Goal: Information Seeking & Learning: Find specific fact

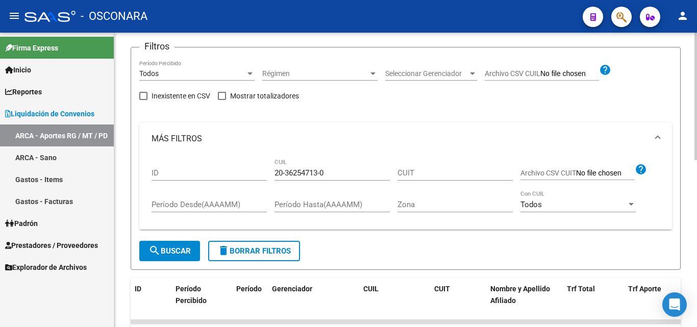
scroll to position [153, 0]
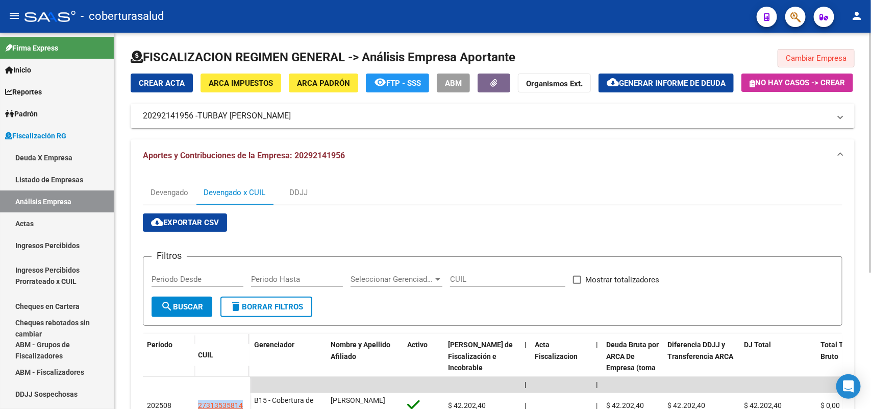
click at [803, 67] on button "Cambiar Empresa" at bounding box center [816, 58] width 77 height 18
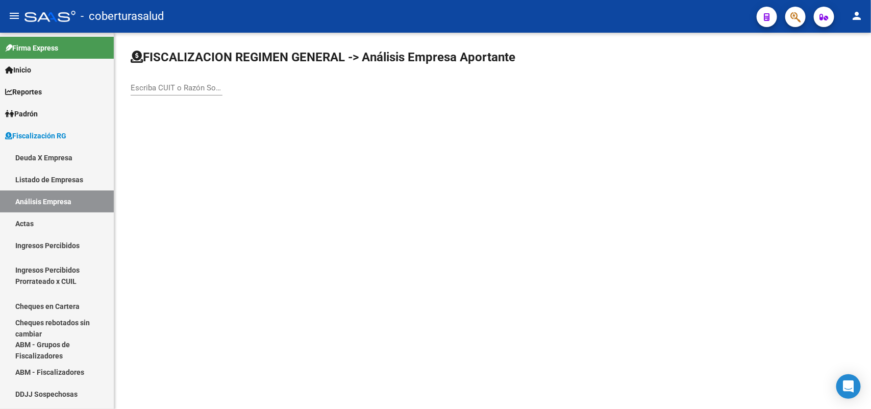
click at [803, 59] on div "Escriba CUIT o Razón Social para buscar" at bounding box center [493, 77] width 724 height 56
drag, startPoint x: 192, startPoint y: 85, endPoint x: 152, endPoint y: 88, distance: 40.4
click at [152, 88] on input "Escriba CUIT o Razón Social para buscar" at bounding box center [177, 87] width 92 height 9
paste input "20305404730"
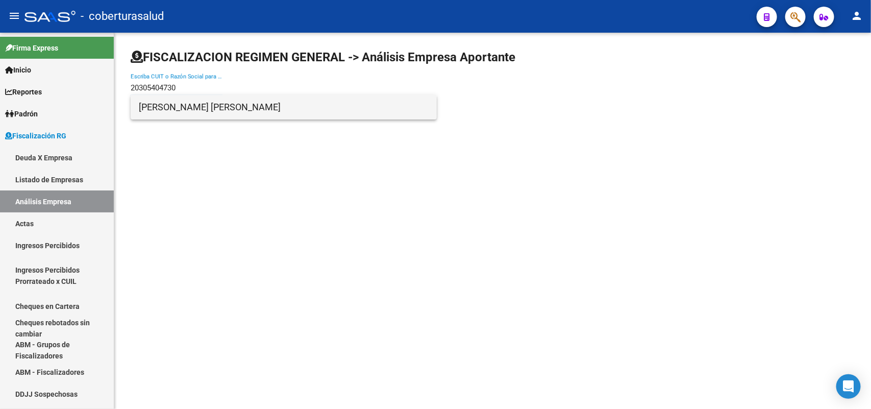
type input "20305404730"
click at [202, 108] on span "GUERRERO NESTOR EDUARDO" at bounding box center [284, 107] width 290 height 25
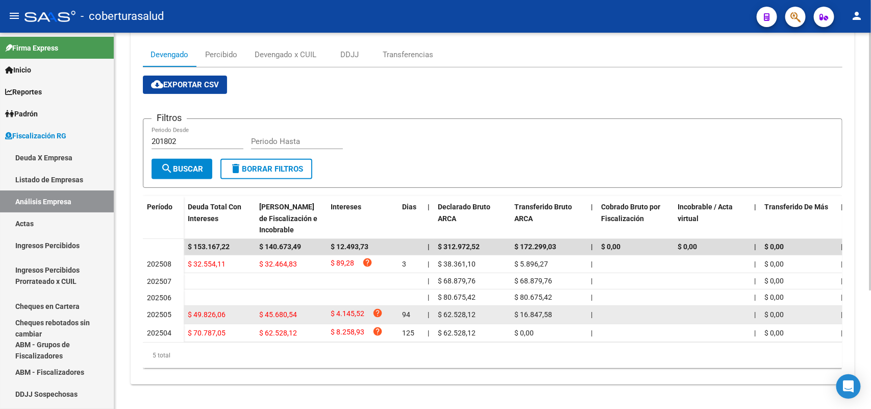
scroll to position [173, 0]
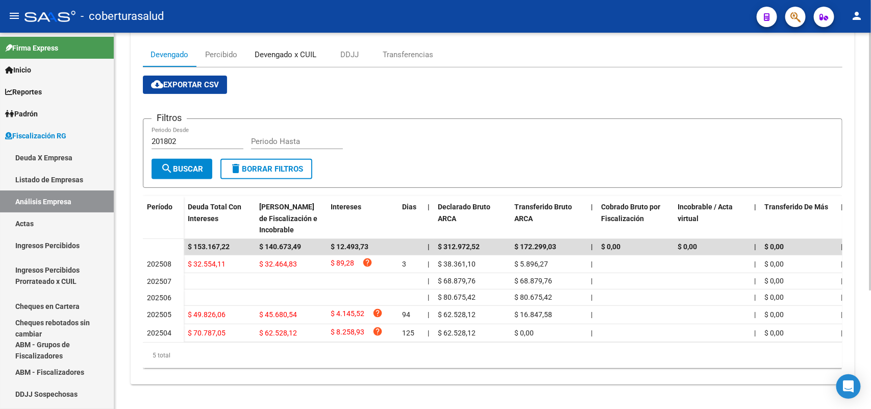
drag, startPoint x: 282, startPoint y: 42, endPoint x: 400, endPoint y: 85, distance: 124.8
click at [283, 49] on div "Devengado x CUIL" at bounding box center [286, 54] width 62 height 11
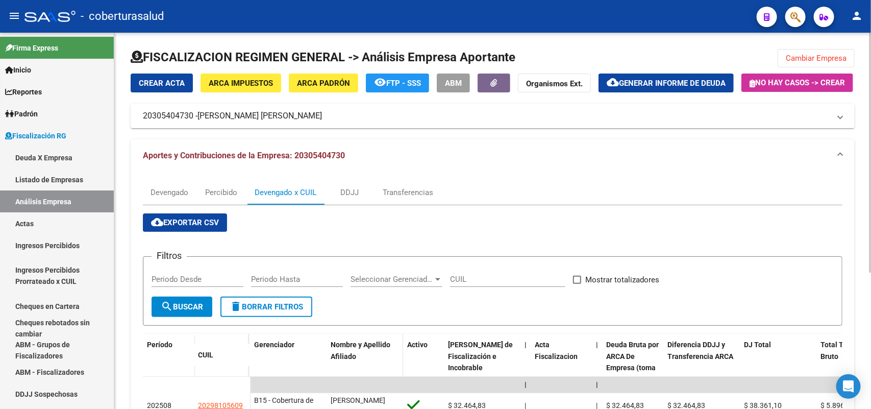
scroll to position [72, 0]
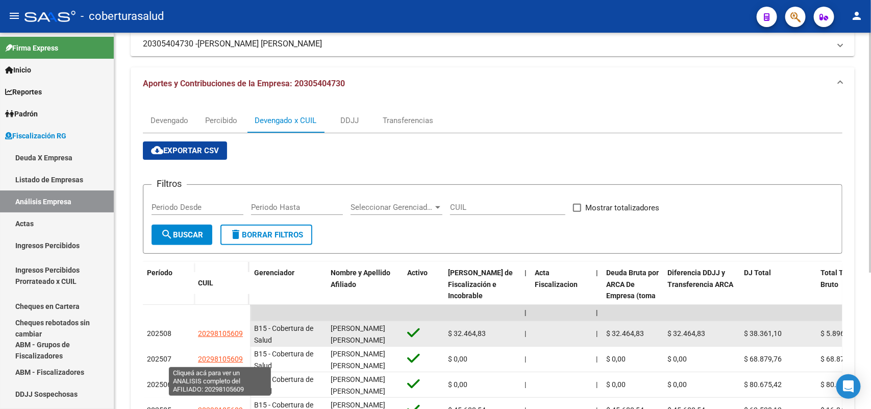
click at [226, 337] on span "20298105609" at bounding box center [220, 333] width 45 height 8
type textarea "20298105609"
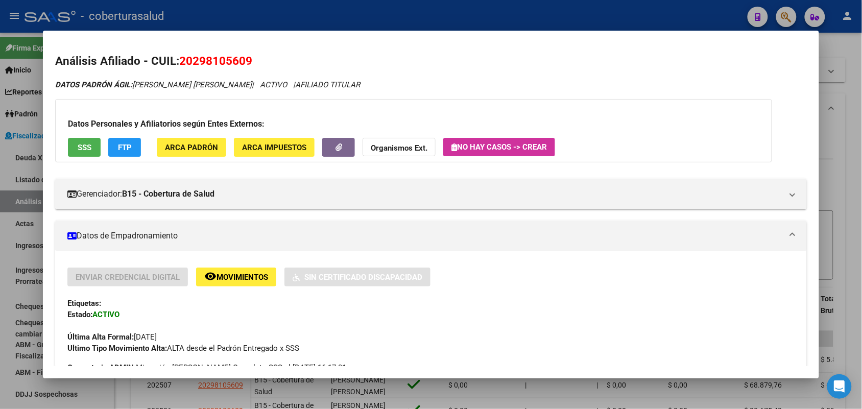
drag, startPoint x: 175, startPoint y: 60, endPoint x: 253, endPoint y: 66, distance: 78.4
click at [260, 63] on h2 "Análisis Afiliado - CUIL: 20298105609" at bounding box center [430, 61] width 751 height 17
copy span "20298105609"
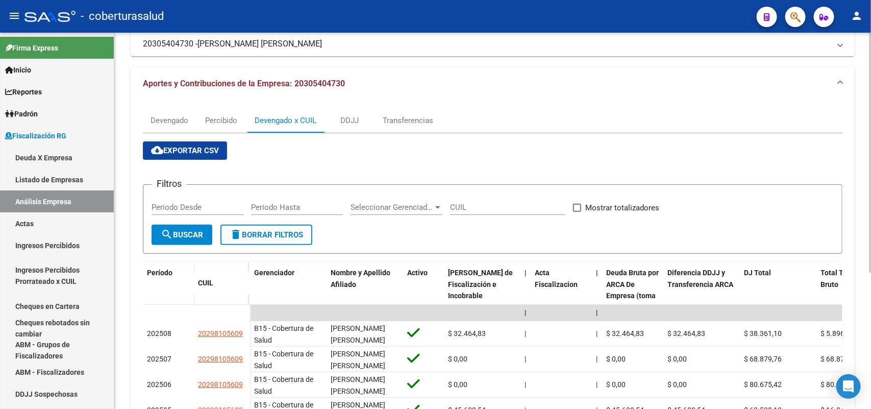
scroll to position [0, 0]
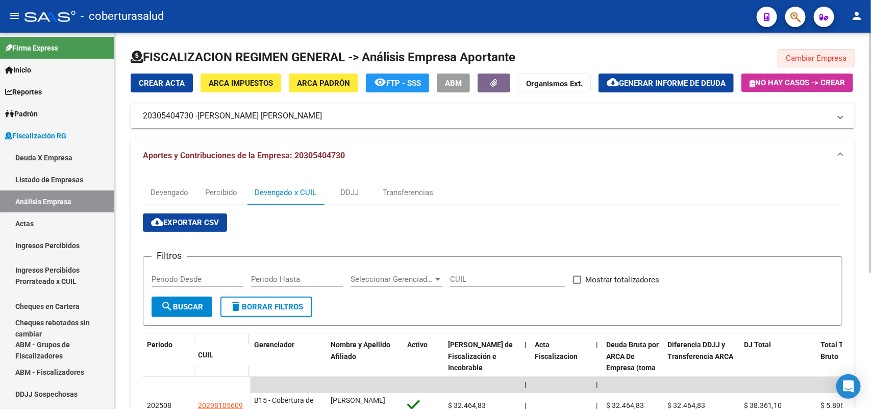
click at [828, 62] on button "Cambiar Empresa" at bounding box center [816, 58] width 77 height 18
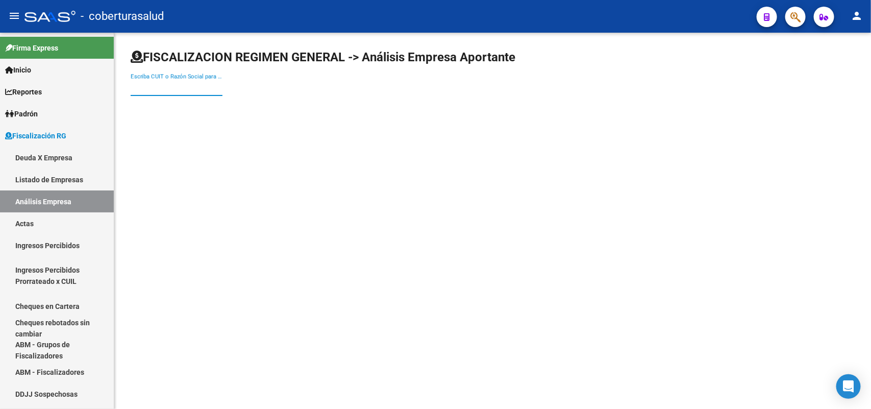
click at [195, 89] on input "Escriba CUIT o Razón Social para buscar" at bounding box center [177, 87] width 92 height 9
paste input "20316474676"
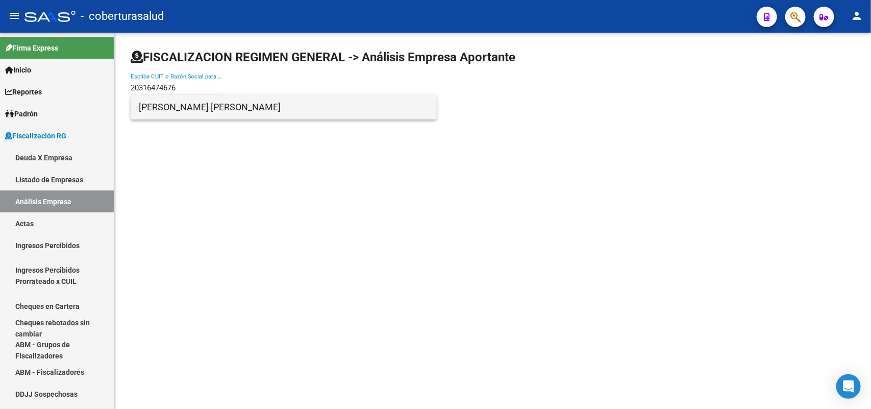
type input "20316474676"
click at [200, 113] on span "FARBER MATIAS ALBERTO" at bounding box center [284, 107] width 290 height 25
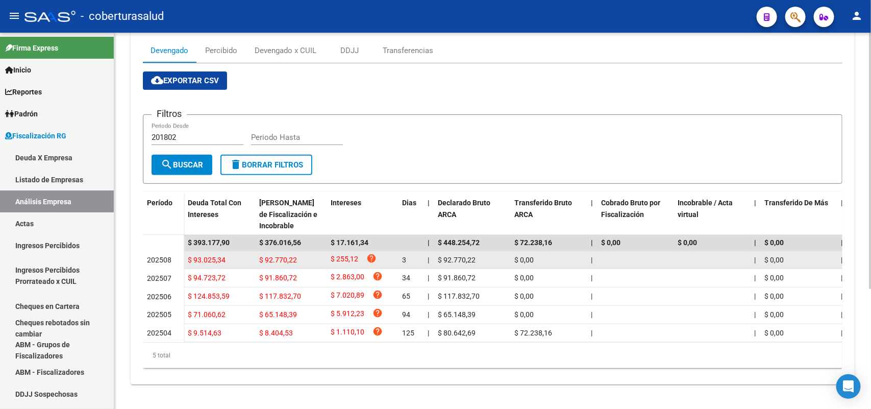
scroll to position [177, 0]
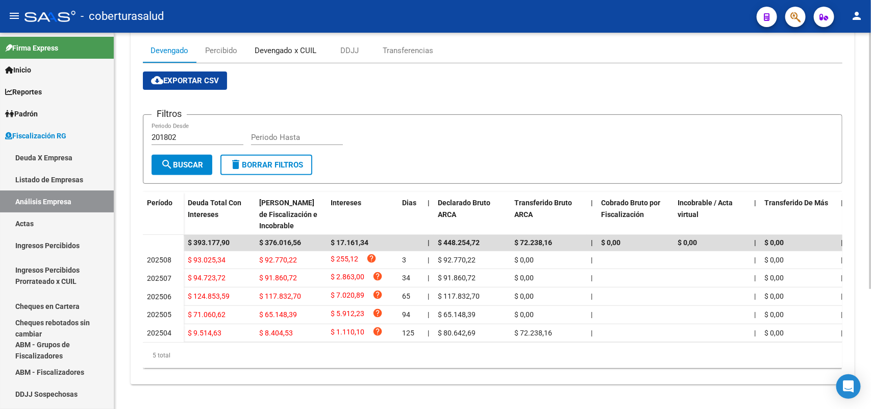
click at [296, 45] on div "Devengado x CUIL" at bounding box center [286, 50] width 62 height 11
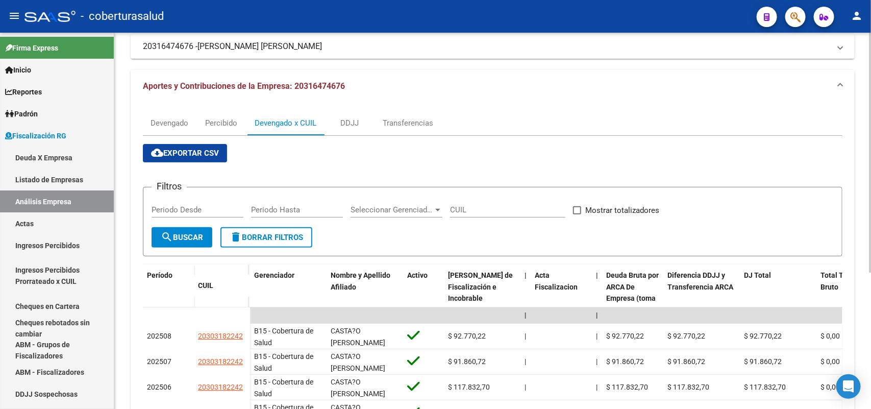
scroll to position [213, 0]
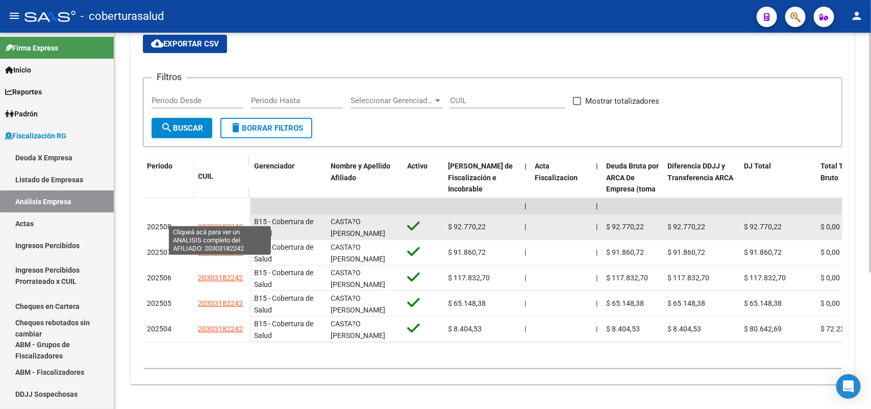
drag, startPoint x: 197, startPoint y: 218, endPoint x: 212, endPoint y: 220, distance: 15.5
click at [238, 220] on datatable-body-cell "20303182242" at bounding box center [222, 227] width 56 height 26
click at [208, 223] on span "20303182242" at bounding box center [220, 227] width 45 height 8
copy span "2030318224"
type textarea "20303182242"
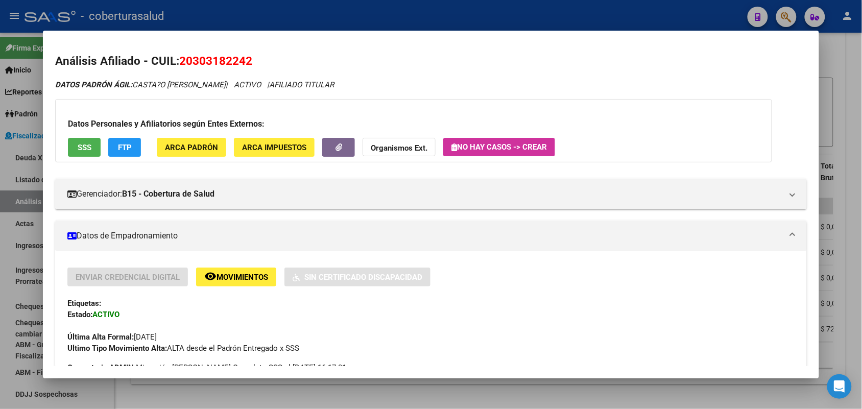
drag, startPoint x: 185, startPoint y: 62, endPoint x: 235, endPoint y: 65, distance: 49.6
click at [269, 61] on h2 "Análisis Afiliado - CUIL: 20303182242" at bounding box center [430, 61] width 751 height 17
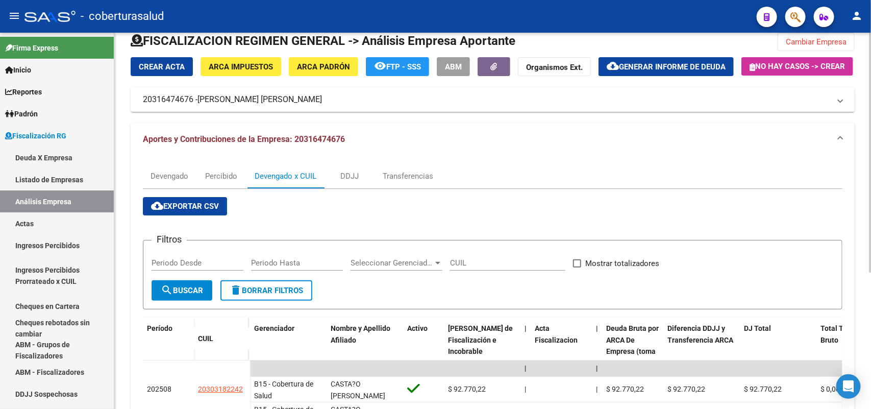
scroll to position [0, 0]
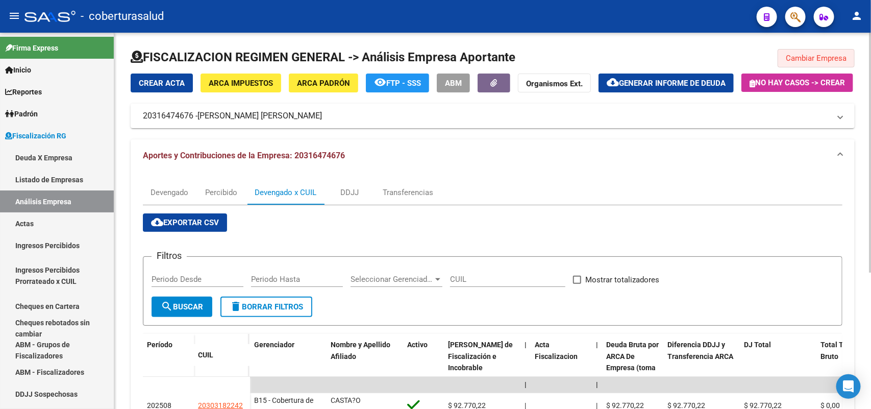
click at [807, 67] on button "Cambiar Empresa" at bounding box center [816, 58] width 77 height 18
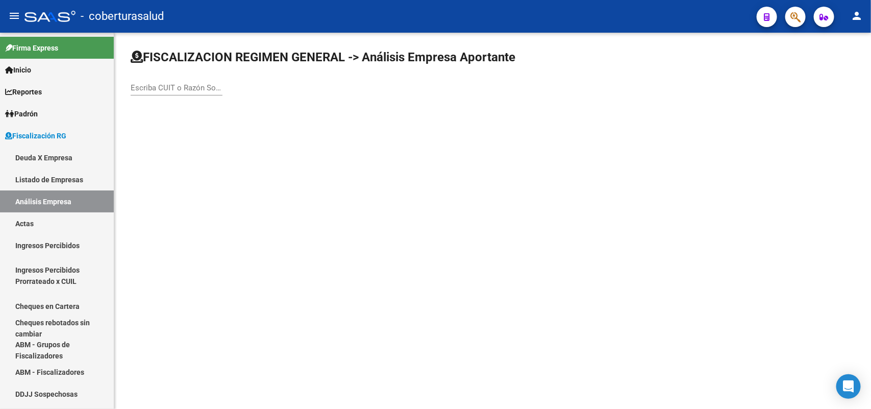
click at [149, 93] on div "Escriba CUIT o Razón Social para buscar" at bounding box center [177, 85] width 92 height 22
paste input "20323715816"
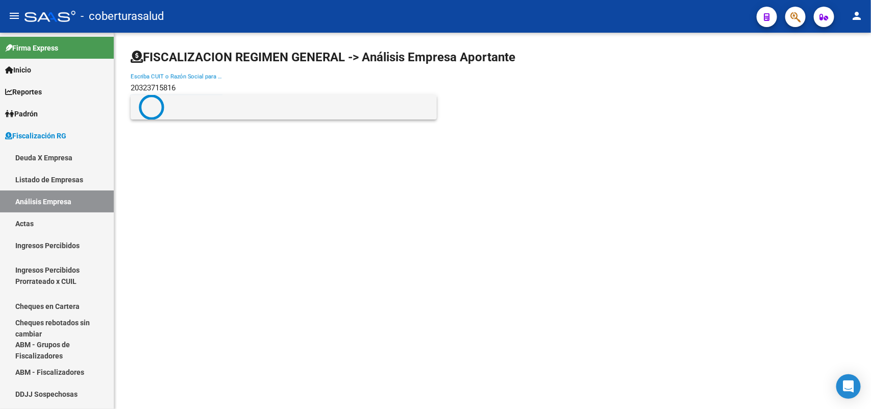
type input "20323715816"
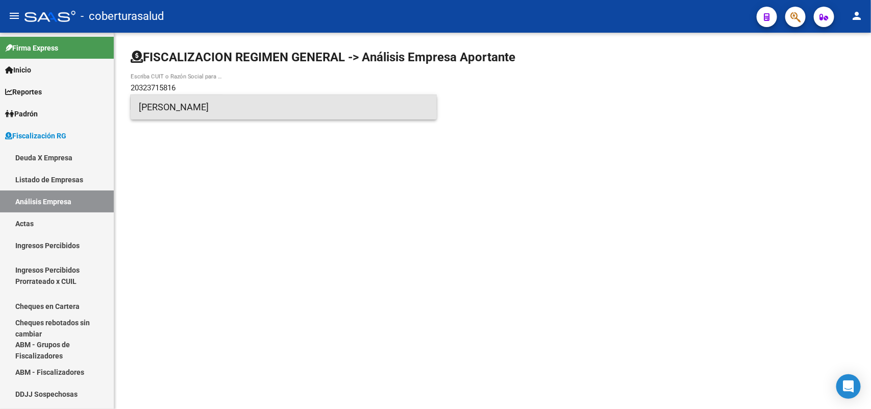
click at [180, 108] on span "RIGO MARCOS" at bounding box center [284, 107] width 290 height 25
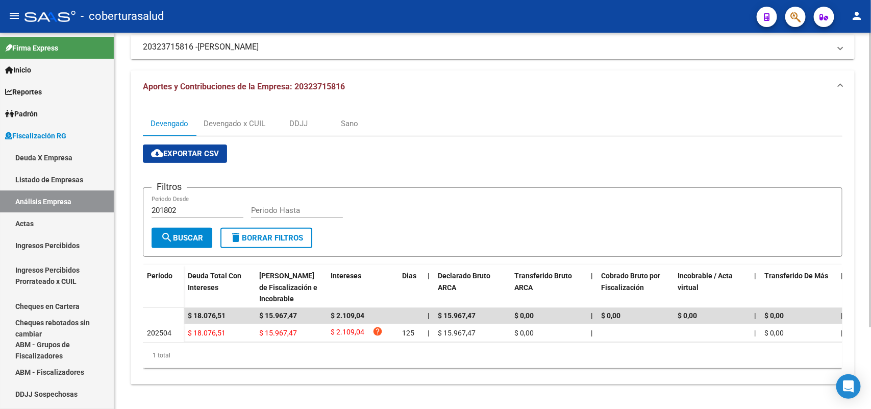
scroll to position [103, 0]
drag, startPoint x: 242, startPoint y: 108, endPoint x: 332, endPoint y: 159, distance: 102.6
click at [242, 118] on div "Devengado x CUIL" at bounding box center [235, 123] width 62 height 11
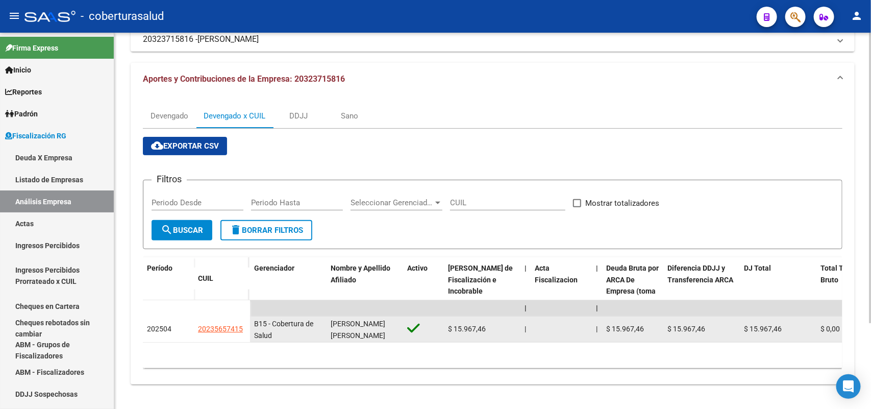
scroll to position [111, 0]
click at [210, 325] on span "20235657415" at bounding box center [220, 329] width 45 height 8
type textarea "20235657415"
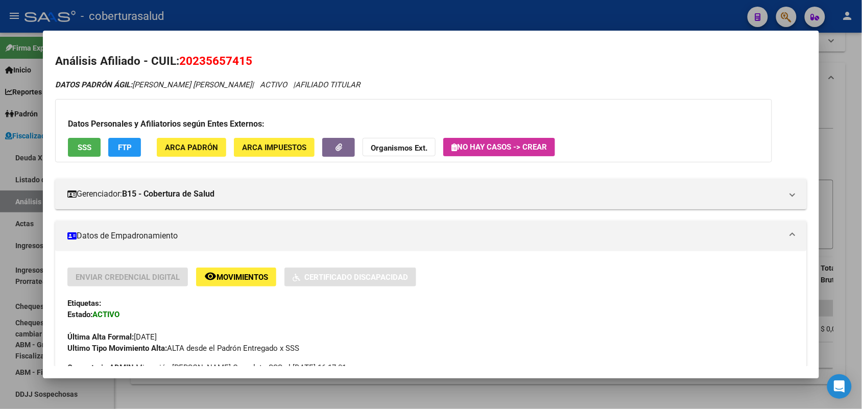
drag, startPoint x: 175, startPoint y: 59, endPoint x: 296, endPoint y: 60, distance: 121.0
click at [296, 60] on h2 "Análisis Afiliado - CUIL: 20235657415" at bounding box center [430, 61] width 751 height 17
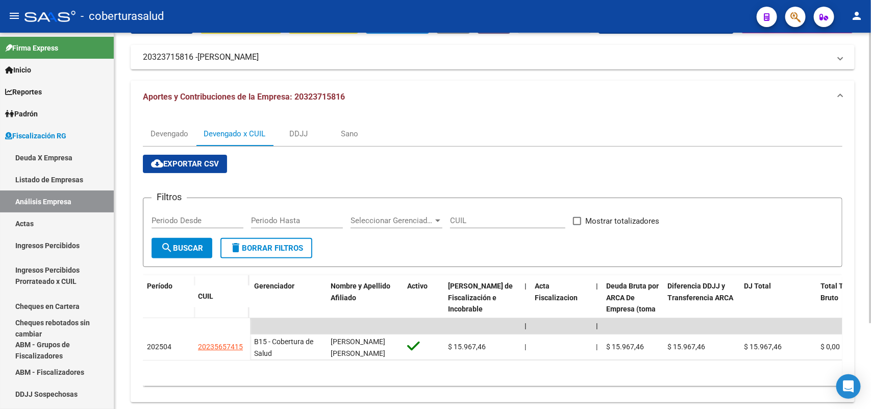
scroll to position [0, 0]
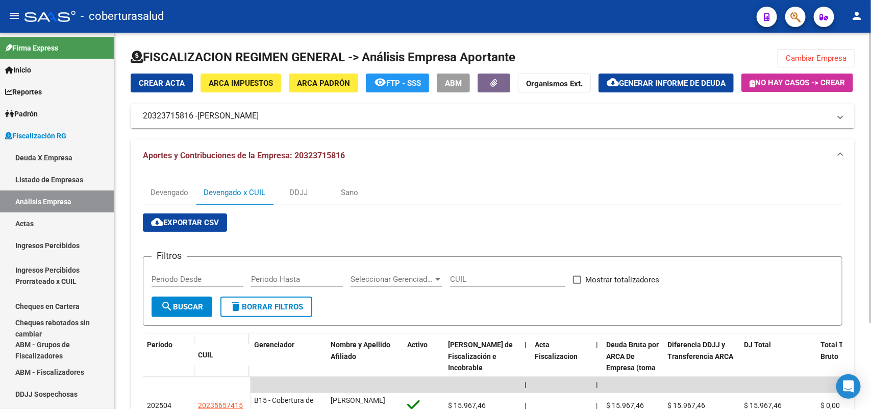
drag, startPoint x: 822, startPoint y: 55, endPoint x: 757, endPoint y: 82, distance: 70.3
click at [818, 58] on span "Cambiar Empresa" at bounding box center [816, 58] width 61 height 9
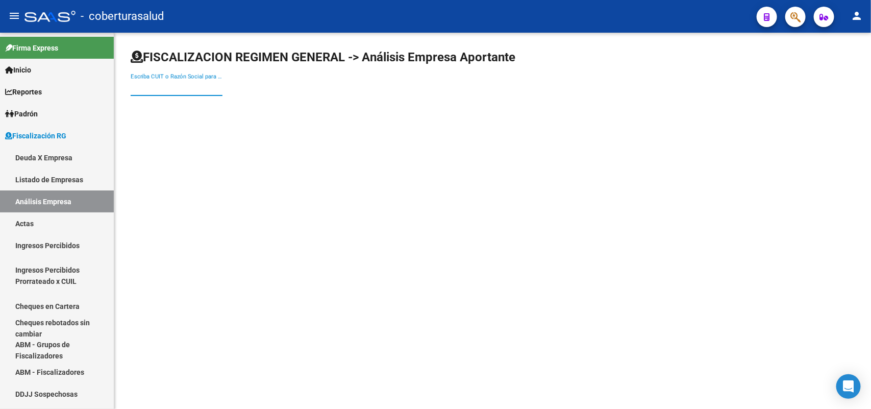
drag, startPoint x: 194, startPoint y: 82, endPoint x: 179, endPoint y: 87, distance: 15.7
paste input "20338196343"
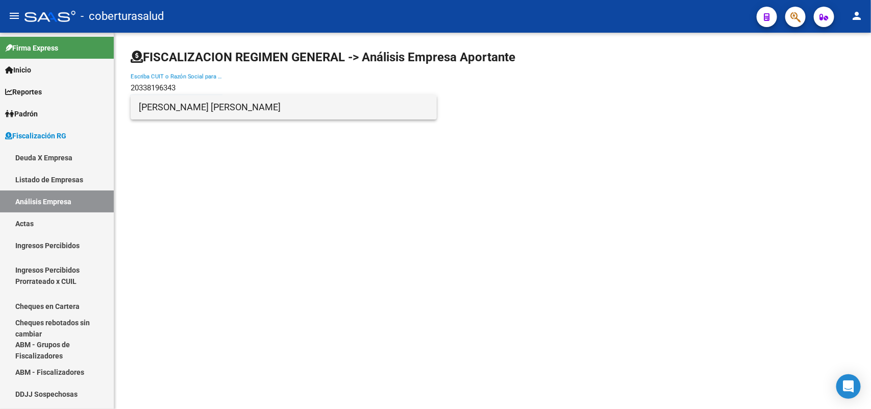
type input "20338196343"
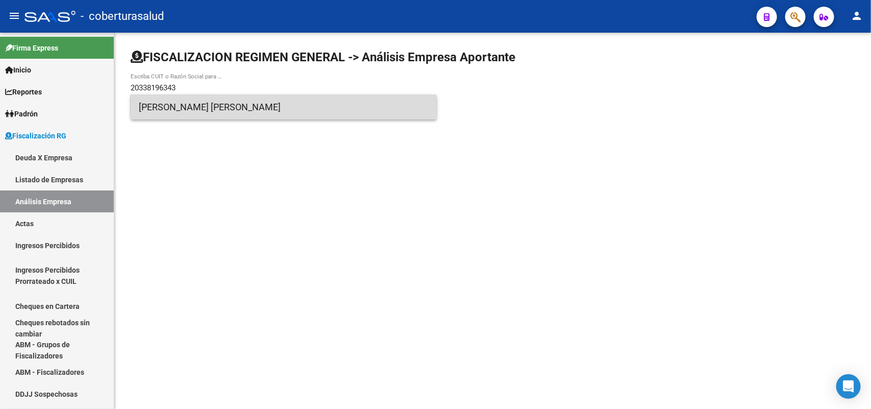
click at [185, 105] on span "CELIS JOSE AUGUSTO" at bounding box center [284, 107] width 290 height 25
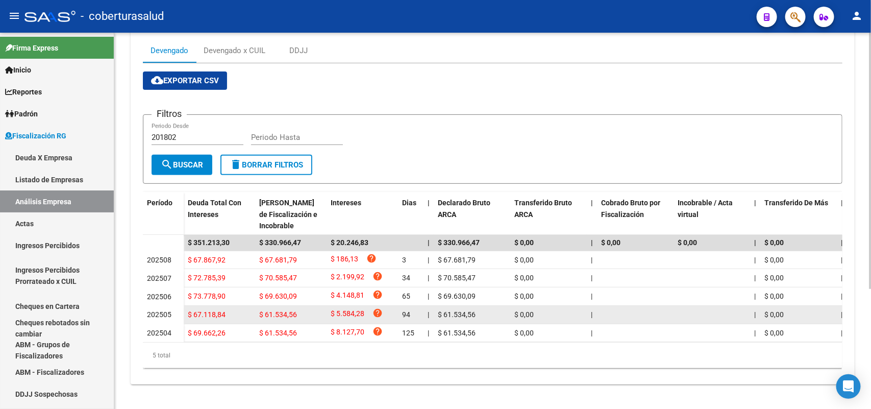
scroll to position [177, 0]
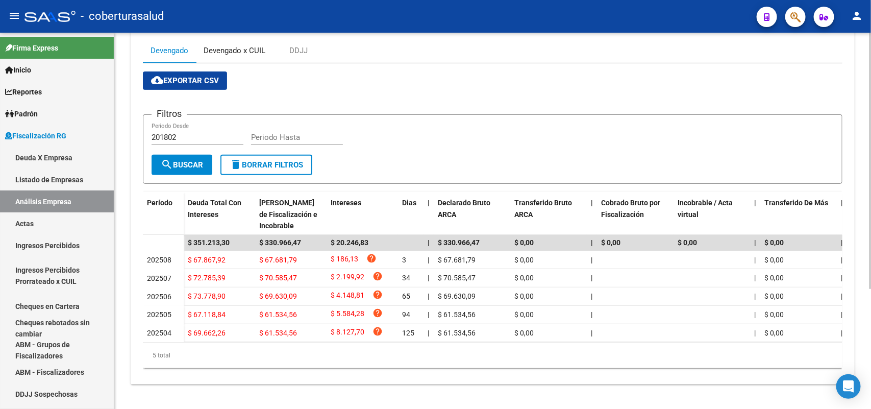
drag, startPoint x: 220, startPoint y: 41, endPoint x: 295, endPoint y: 88, distance: 88.8
click at [224, 45] on div "Devengado x CUIL" at bounding box center [235, 50] width 62 height 11
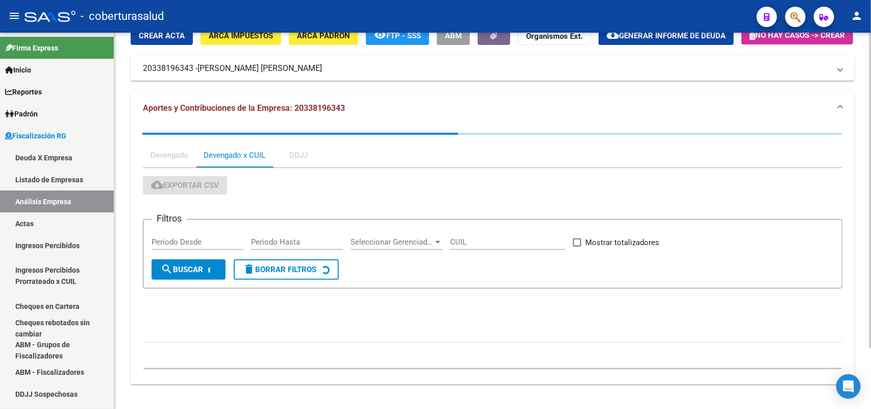
scroll to position [0, 0]
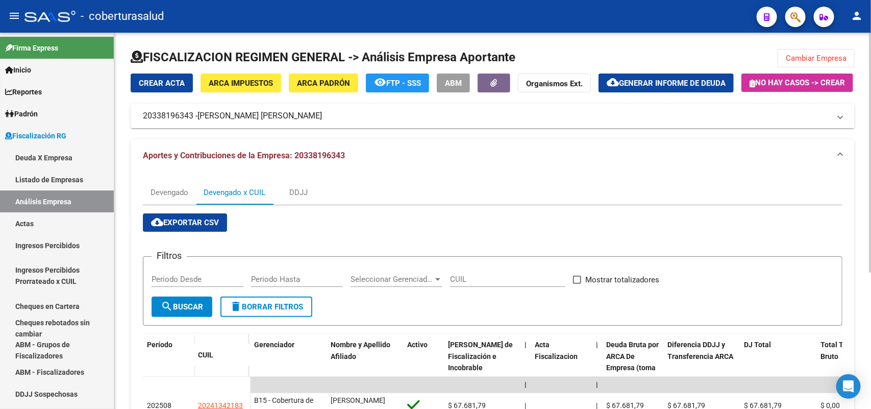
drag, startPoint x: 808, startPoint y: 52, endPoint x: 766, endPoint y: 63, distance: 43.3
click at [808, 52] on button "Cambiar Empresa" at bounding box center [816, 58] width 77 height 18
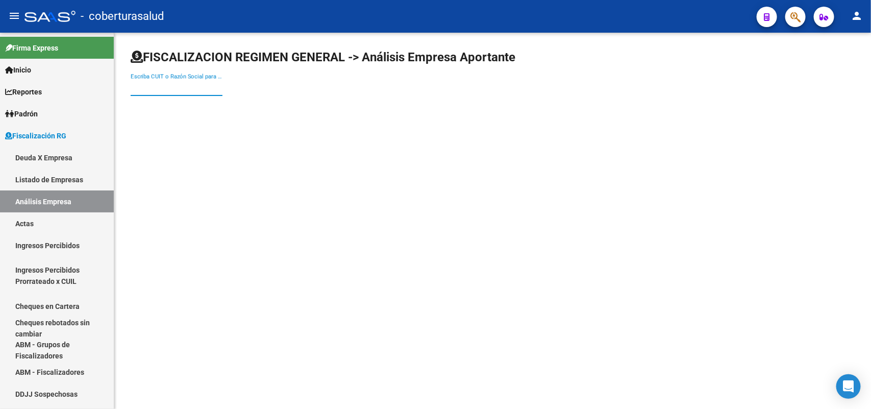
paste input "20338196343"
click at [182, 87] on input "20338196343" at bounding box center [177, 87] width 92 height 9
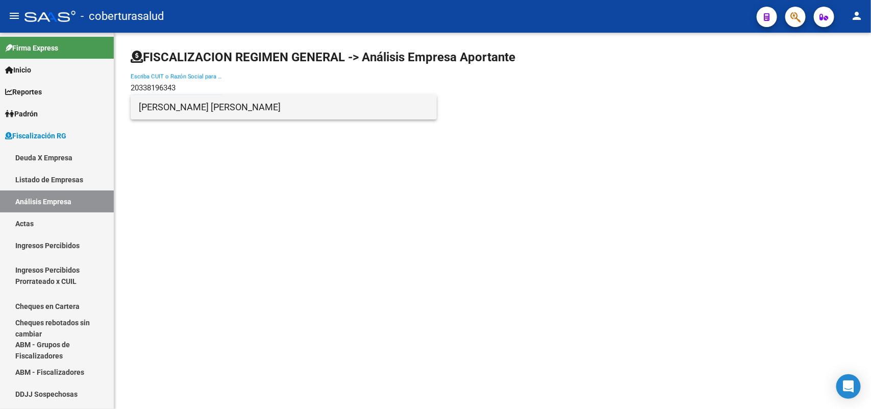
type input "20338196343"
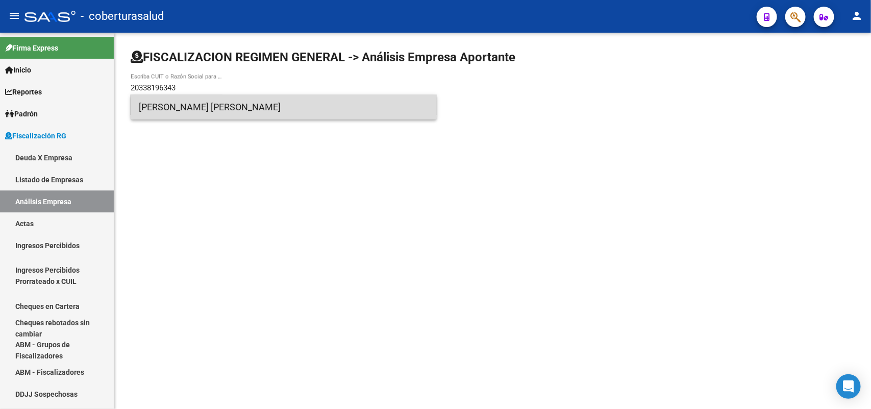
click at [177, 115] on span "CELIS JOSE AUGUSTO" at bounding box center [284, 107] width 290 height 25
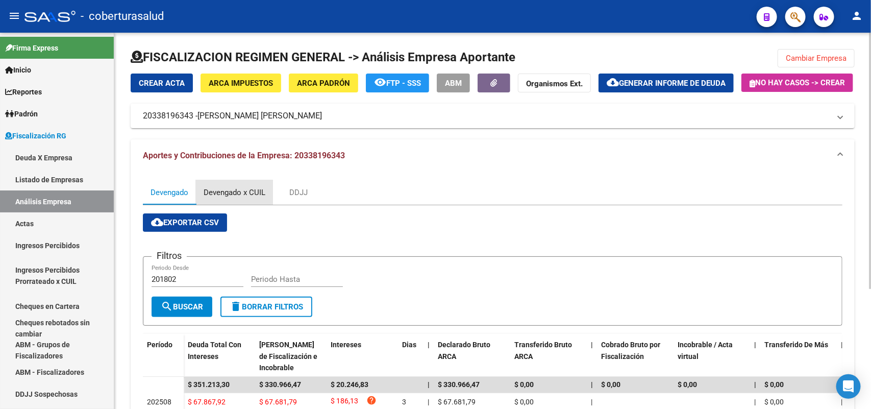
drag, startPoint x: 239, startPoint y: 217, endPoint x: 322, endPoint y: 233, distance: 84.1
click at [239, 198] on div "Devengado x CUIL" at bounding box center [235, 192] width 62 height 11
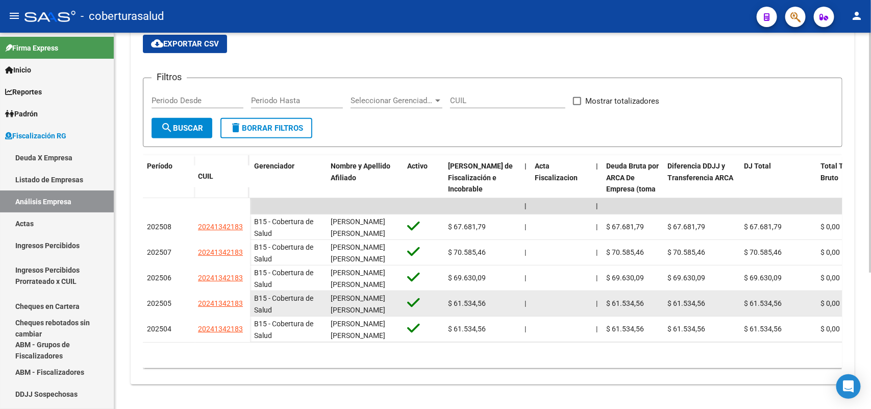
scroll to position [213, 0]
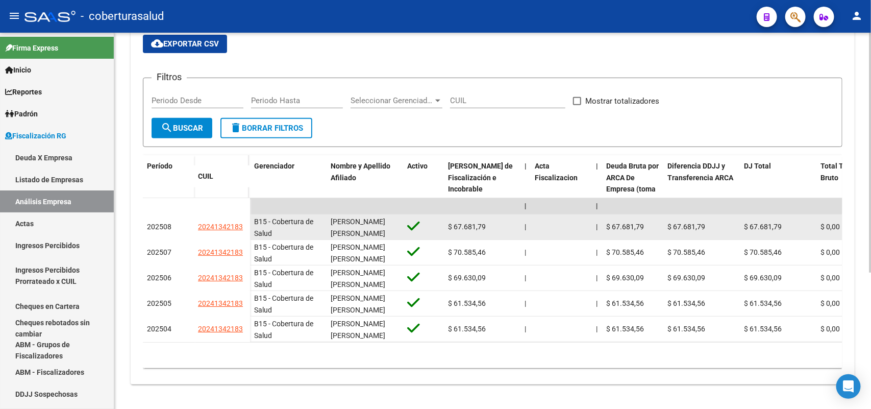
drag, startPoint x: 201, startPoint y: 217, endPoint x: 244, endPoint y: 217, distance: 43.4
click at [244, 221] on div "20241342183" at bounding box center [222, 227] width 48 height 12
drag, startPoint x: 195, startPoint y: 220, endPoint x: 241, endPoint y: 220, distance: 45.9
click at [241, 220] on div "202508 20241342183" at bounding box center [196, 227] width 107 height 26
copy div "20241342183"
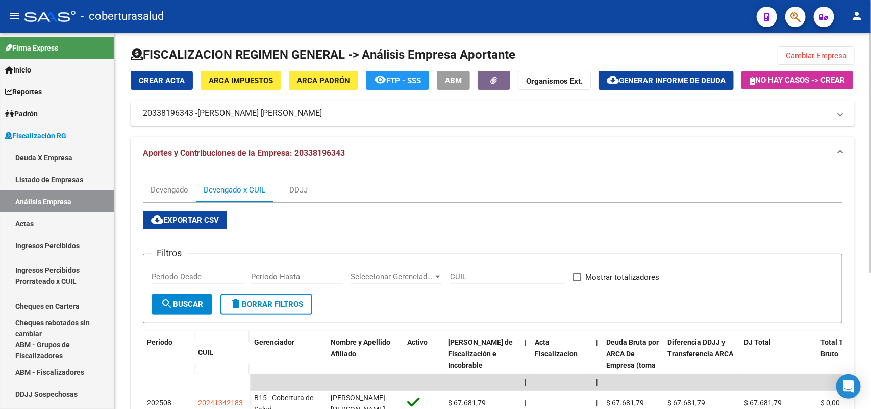
scroll to position [0, 0]
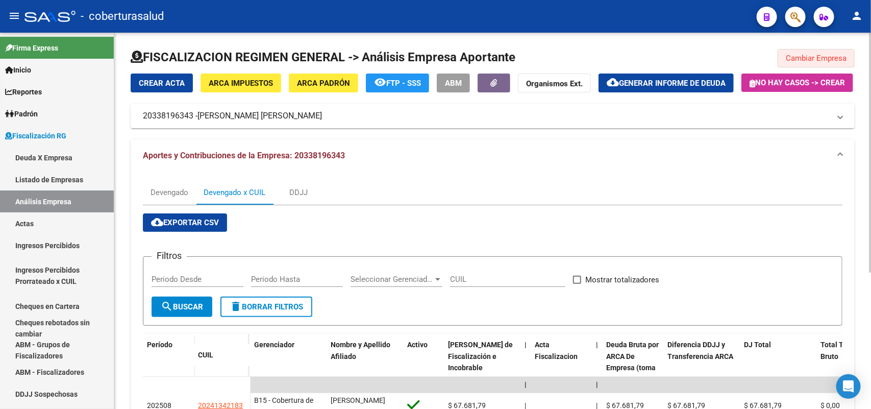
click at [822, 56] on span "Cambiar Empresa" at bounding box center [816, 58] width 61 height 9
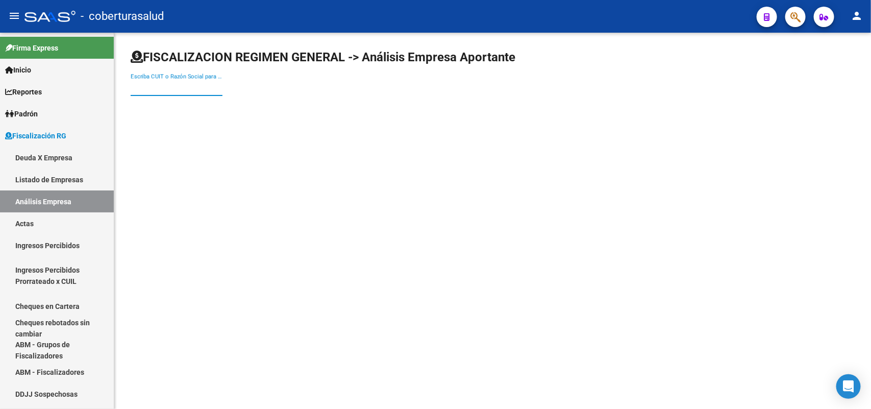
paste input "20355216552"
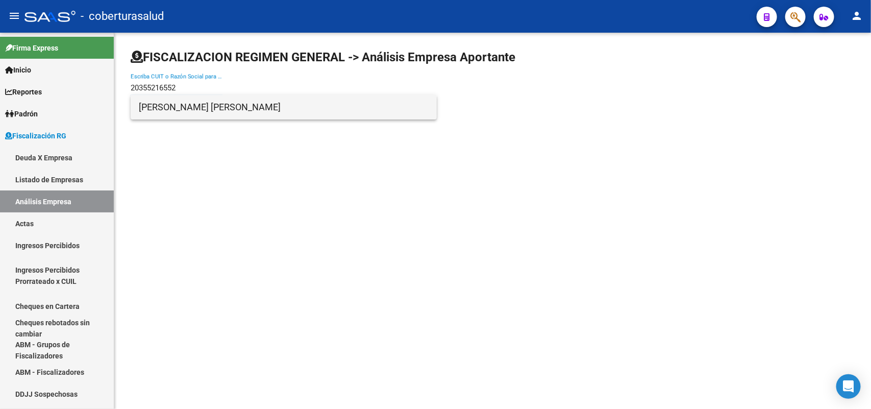
type input "20355216552"
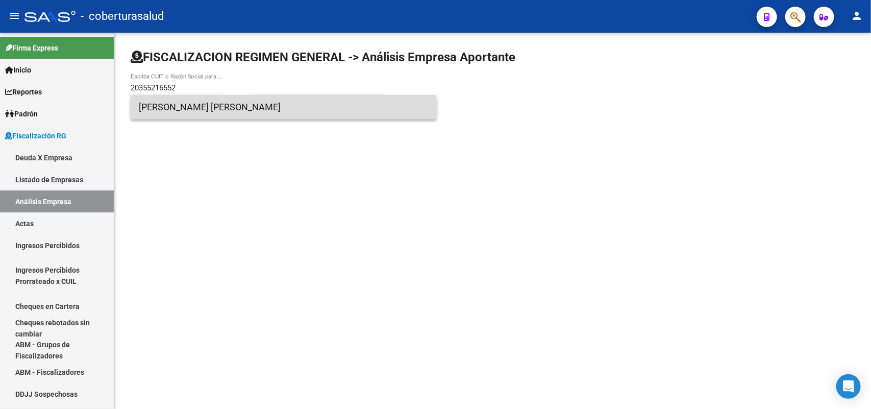
click at [216, 113] on span "BUSTOS EXEQUIEL ANTONIO" at bounding box center [284, 107] width 290 height 25
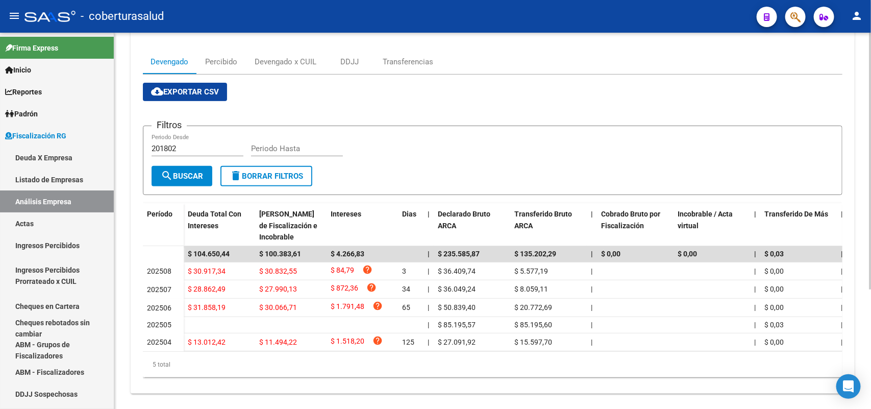
scroll to position [111, 0]
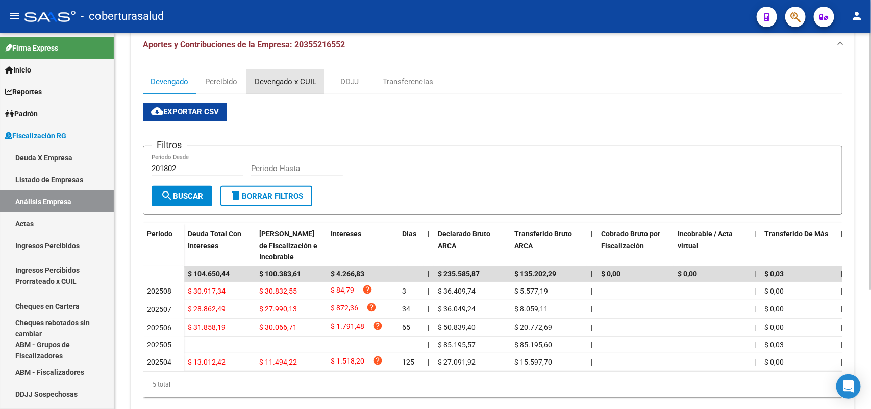
drag, startPoint x: 271, startPoint y: 106, endPoint x: 284, endPoint y: 106, distance: 13.3
click at [272, 87] on div "Devengado x CUIL" at bounding box center [286, 81] width 62 height 11
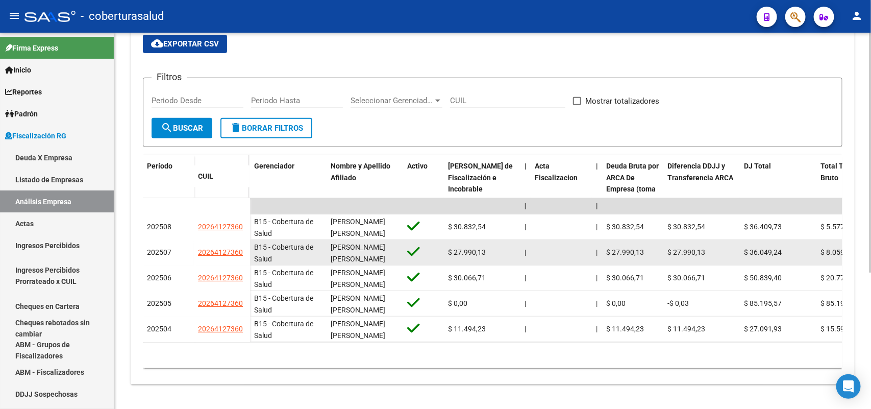
scroll to position [213, 0]
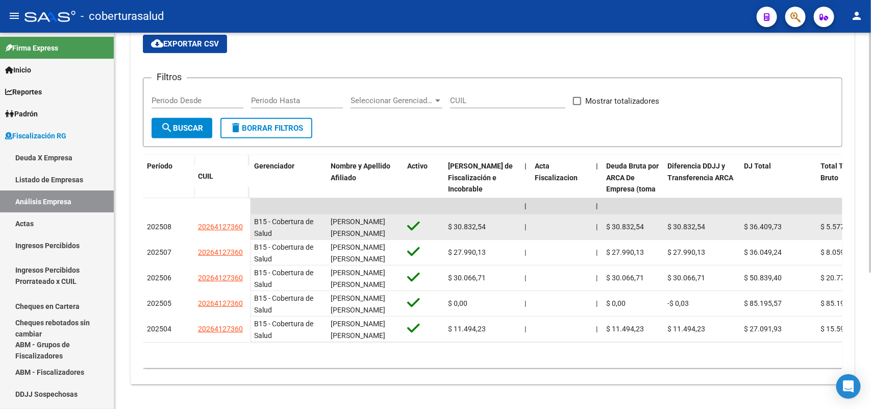
drag, startPoint x: 203, startPoint y: 220, endPoint x: 241, endPoint y: 222, distance: 38.3
click at [241, 222] on app-link-go-to "20264127360" at bounding box center [220, 227] width 45 height 12
copy span "20264127360"
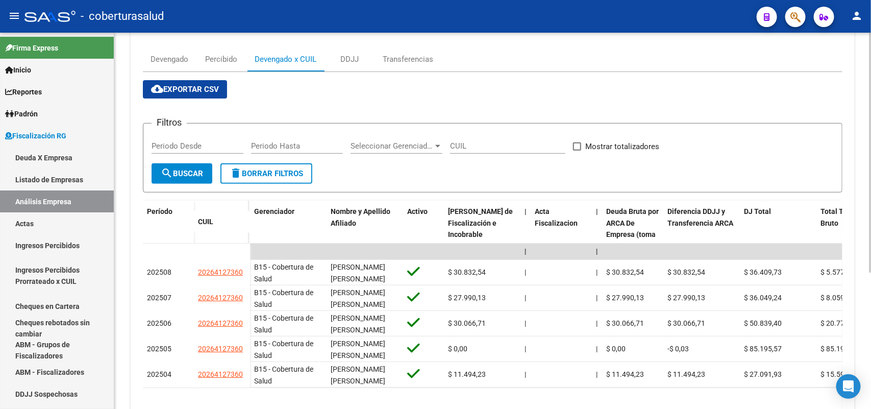
scroll to position [0, 0]
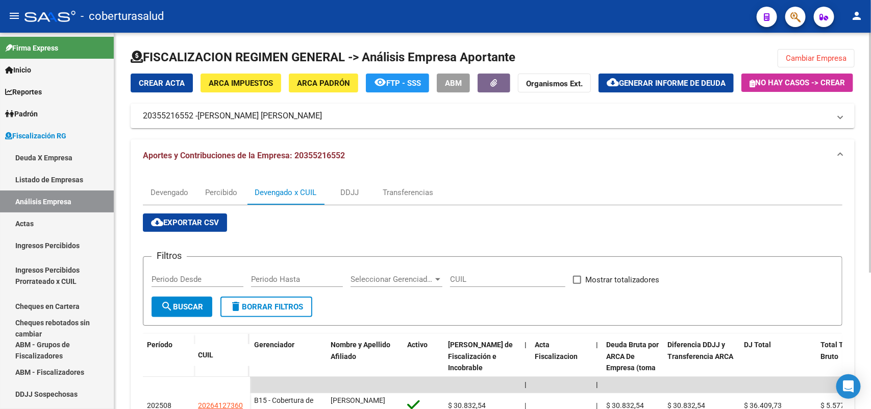
click at [797, 47] on div "FISCALIZACION REGIMEN GENERAL -> Análisis Empresa Aportante Cambiar Empresa Cre…" at bounding box center [492, 310] width 757 height 555
drag, startPoint x: 797, startPoint y: 51, endPoint x: 789, endPoint y: 63, distance: 14.3
click at [797, 52] on button "Cambiar Empresa" at bounding box center [816, 58] width 77 height 18
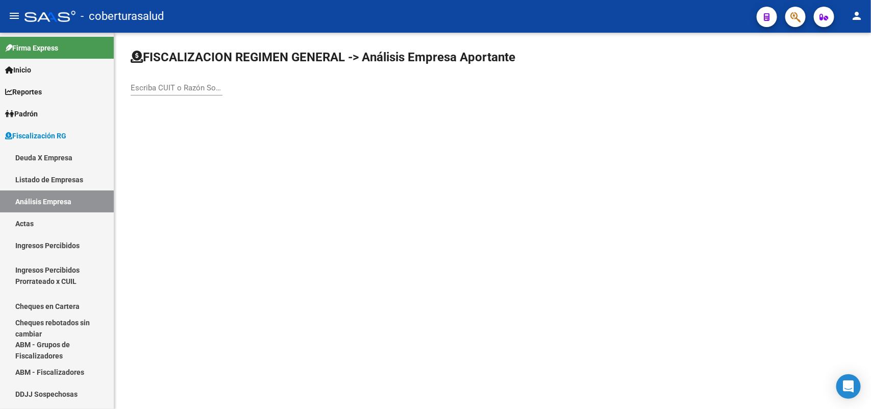
paste input "20366330780"
click at [141, 84] on input "20366330780" at bounding box center [177, 87] width 92 height 9
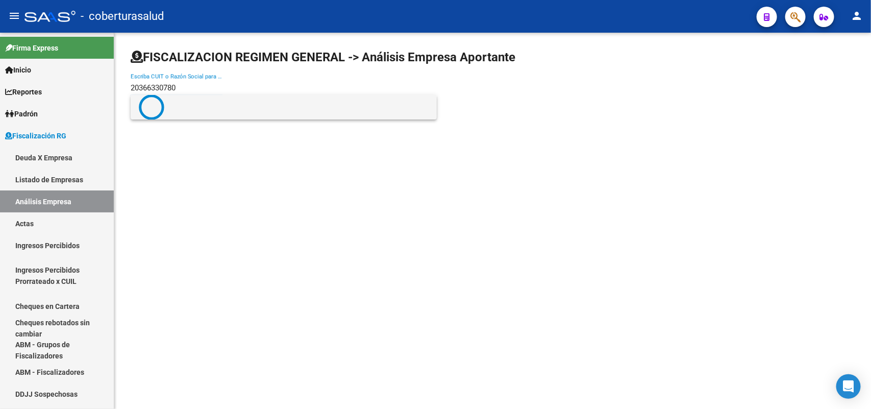
type input "20366330780"
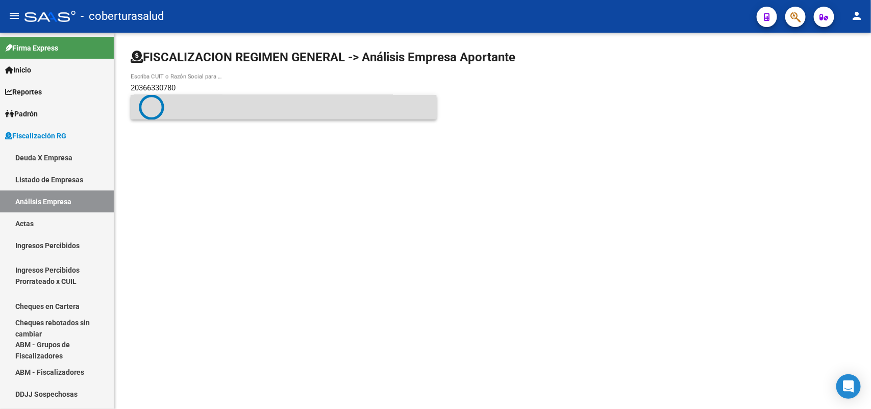
click at [221, 110] on span at bounding box center [284, 107] width 290 height 26
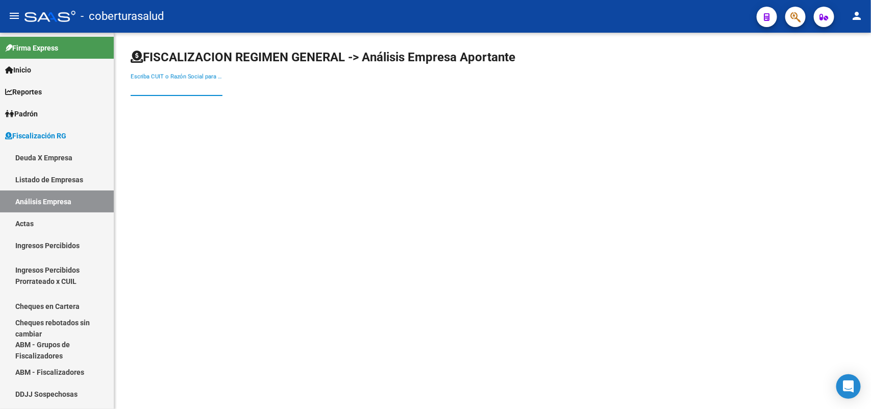
click at [214, 92] on input "Escriba CUIT o Razón Social para buscar" at bounding box center [177, 87] width 92 height 9
paste input "20366330780"
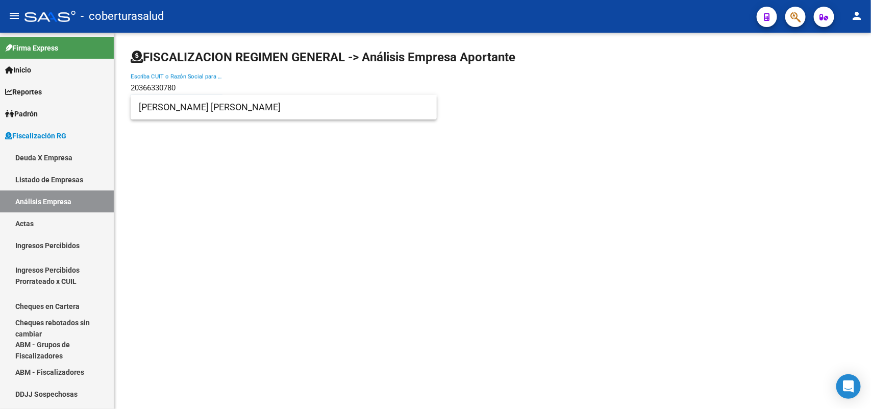
type input "20366330780"
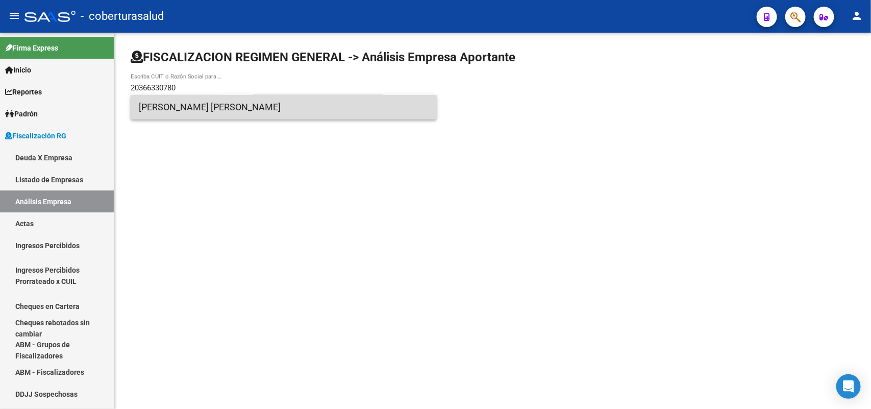
click at [215, 107] on span "ROLDAN FRANCO RODRIGO" at bounding box center [284, 107] width 290 height 25
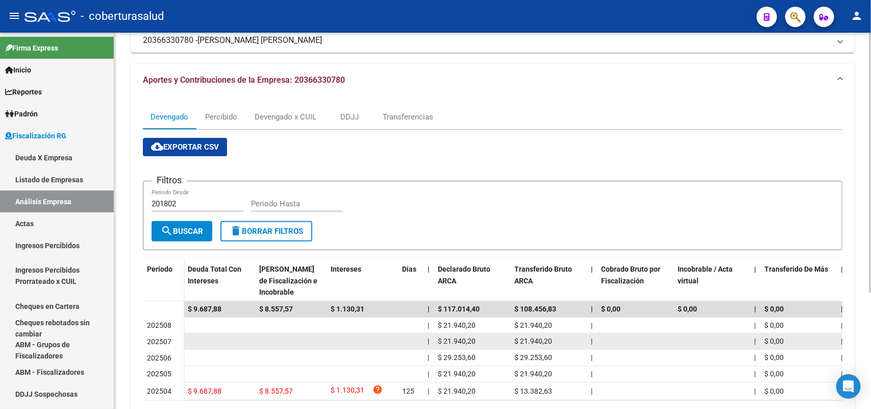
scroll to position [169, 0]
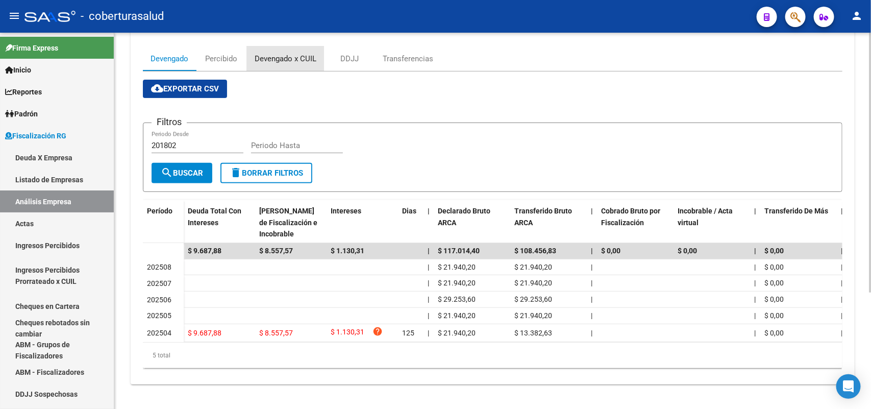
drag, startPoint x: 261, startPoint y: 50, endPoint x: 263, endPoint y: 57, distance: 7.3
click at [263, 53] on div "Devengado x CUIL" at bounding box center [286, 58] width 62 height 11
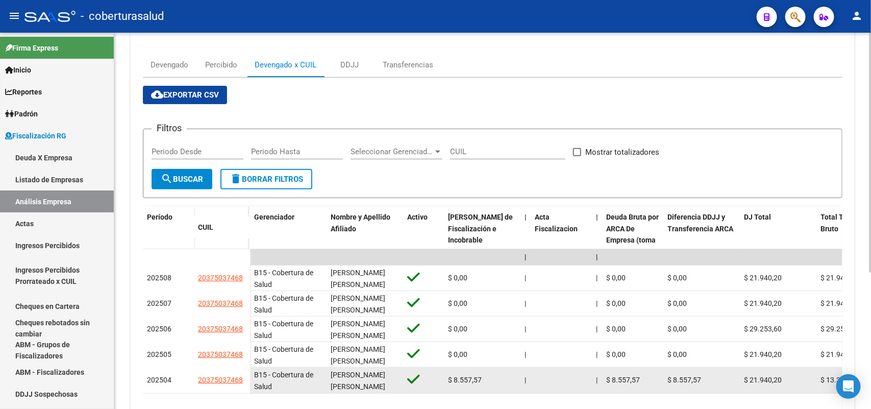
scroll to position [213, 0]
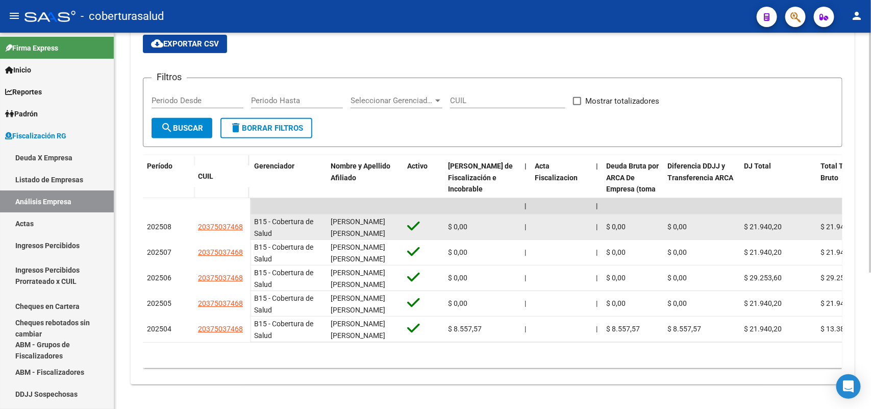
drag, startPoint x: 195, startPoint y: 217, endPoint x: 242, endPoint y: 217, distance: 48.0
click at [242, 217] on datatable-body-cell "20375037468" at bounding box center [222, 227] width 56 height 26
copy span "20375037468"
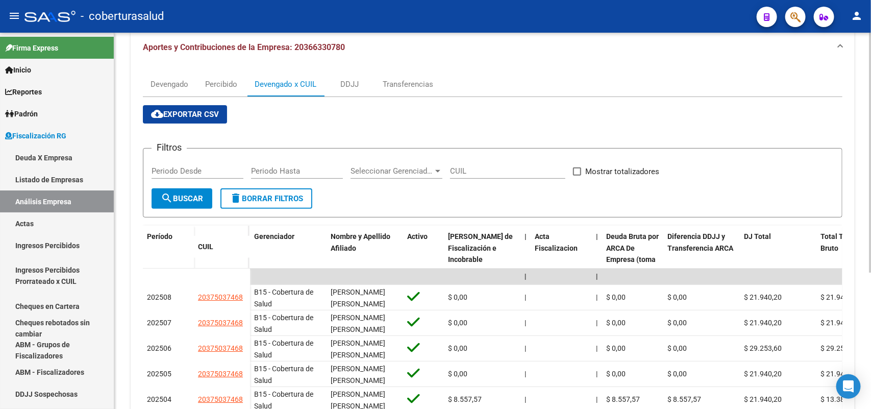
scroll to position [0, 0]
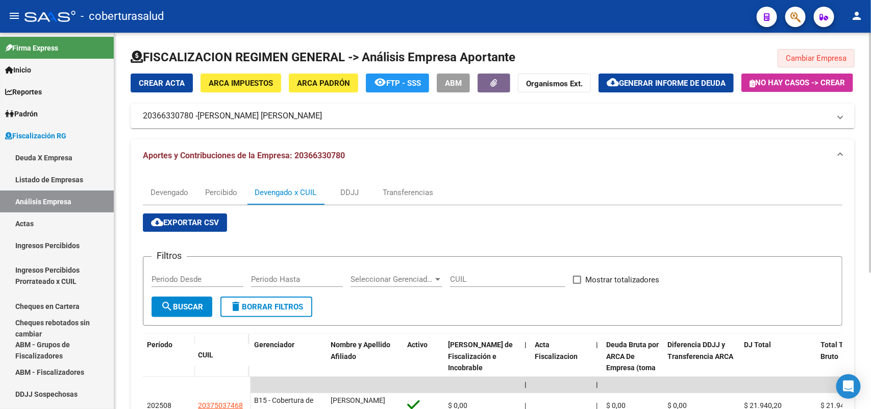
click at [833, 59] on span "Cambiar Empresa" at bounding box center [816, 58] width 61 height 9
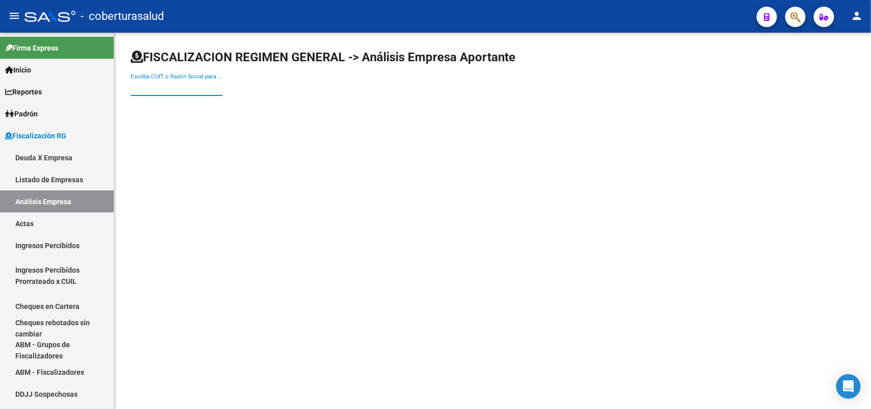
paste input "20426642507"
click at [155, 90] on input "Escriba CUIT o Razón Social para buscar" at bounding box center [177, 87] width 92 height 9
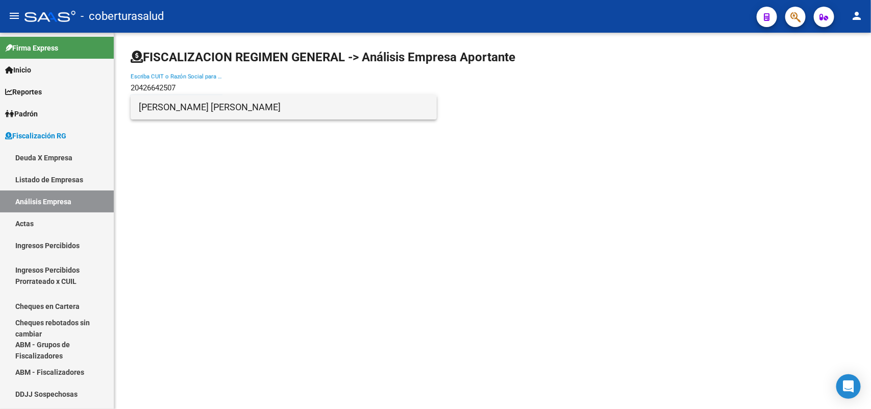
type input "20426642507"
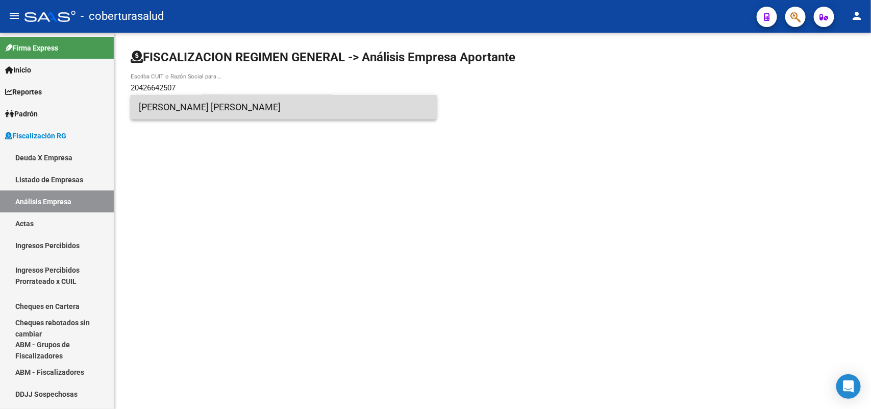
click at [190, 109] on span "MORENO HERNANDEZ LAUTARO VALENTIN" at bounding box center [284, 107] width 290 height 25
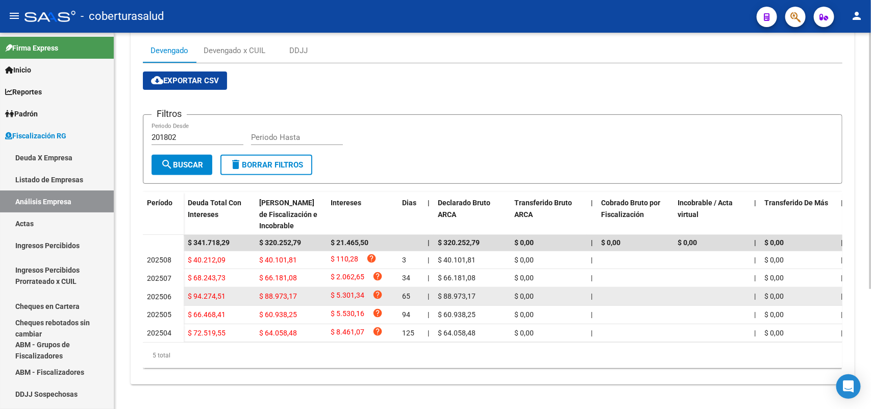
scroll to position [177, 0]
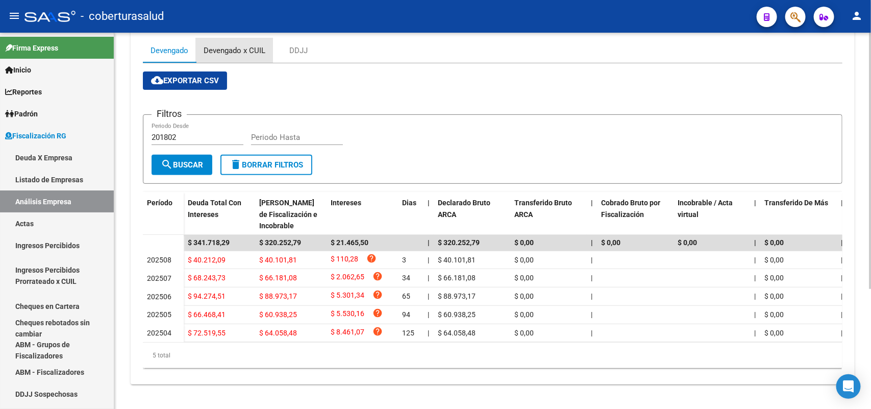
drag, startPoint x: 225, startPoint y: 34, endPoint x: 234, endPoint y: 42, distance: 12.0
click at [225, 38] on div "Devengado x CUIL" at bounding box center [234, 50] width 77 height 25
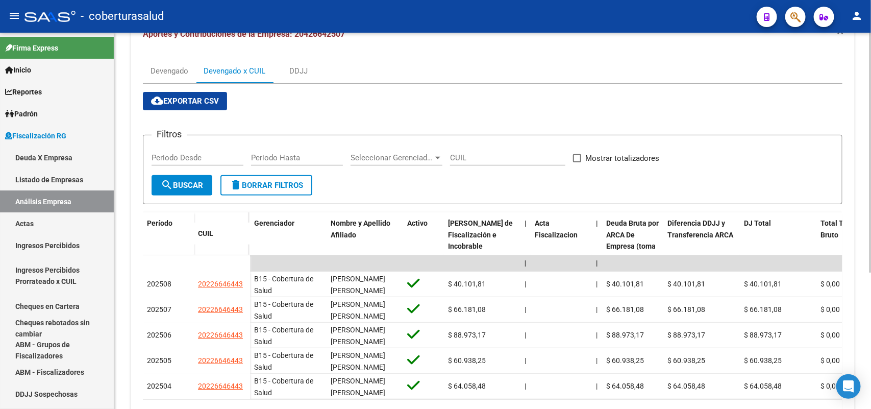
scroll to position [128, 0]
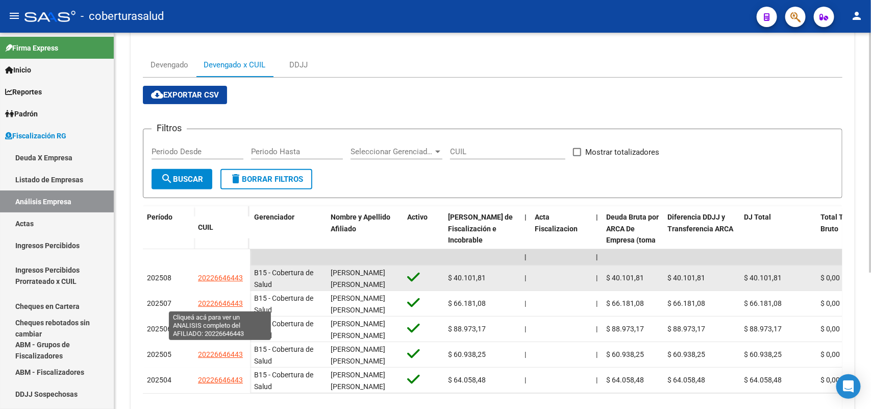
drag, startPoint x: 198, startPoint y: 302, endPoint x: 241, endPoint y: 304, distance: 43.4
click at [241, 282] on span "20226646443" at bounding box center [220, 278] width 45 height 8
copy span "20226646443"
type textarea "20226646443"
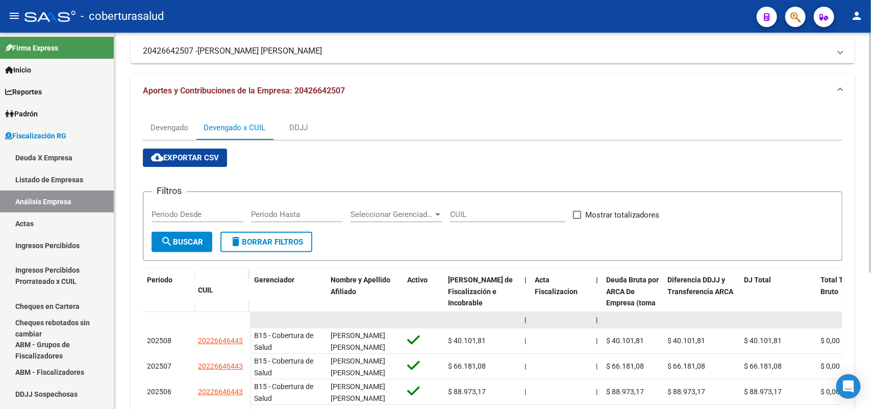
scroll to position [0, 0]
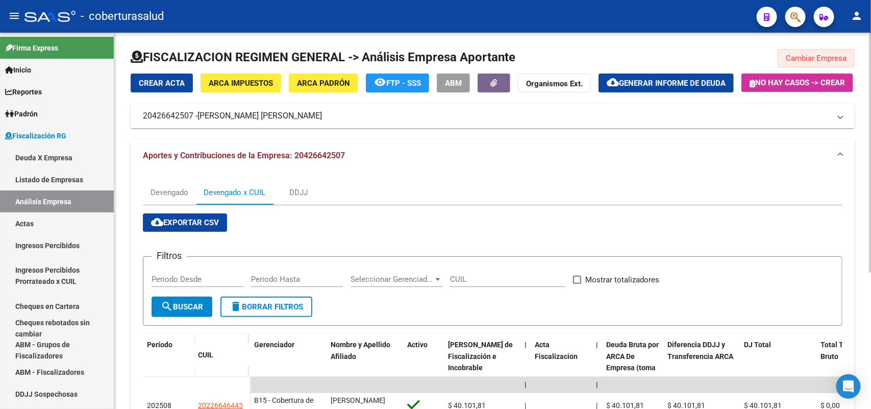
click at [835, 61] on span "Cambiar Empresa" at bounding box center [816, 58] width 61 height 9
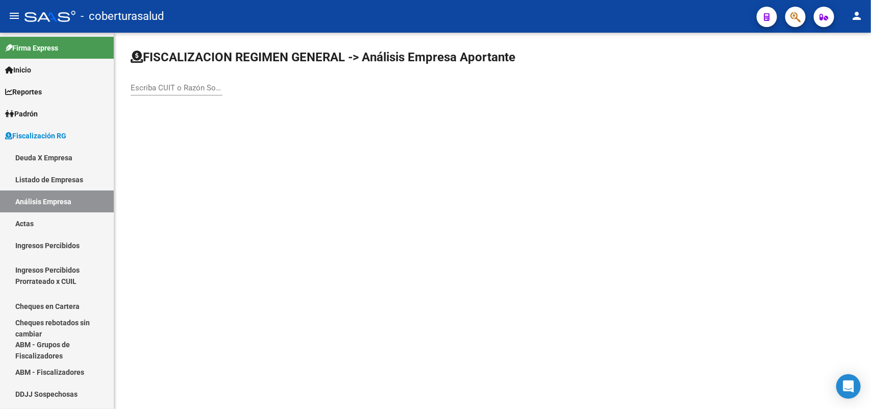
paste input "23166924359"
drag, startPoint x: 143, startPoint y: 84, endPoint x: 257, endPoint y: 162, distance: 137.6
click at [144, 84] on input "23166924359" at bounding box center [177, 87] width 92 height 9
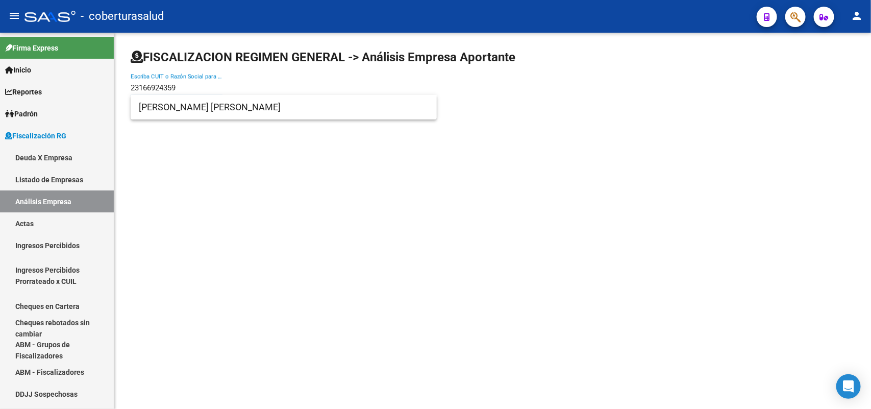
type input "23166924359"
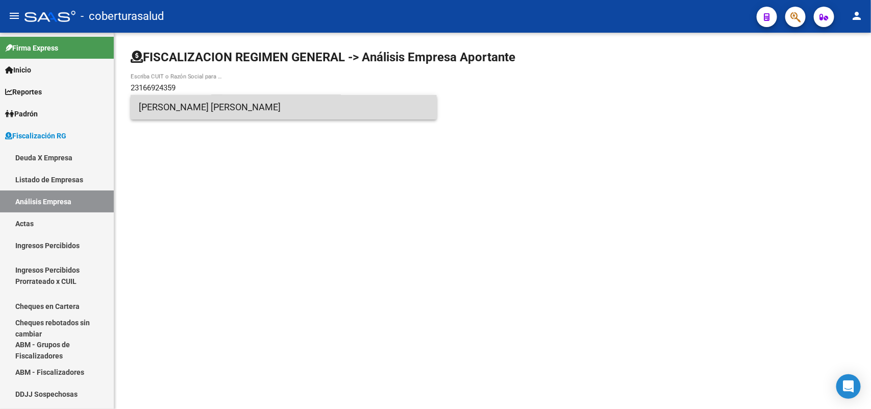
click at [195, 110] on span "ROLDAN HECTOR ADRIAN" at bounding box center [284, 107] width 290 height 25
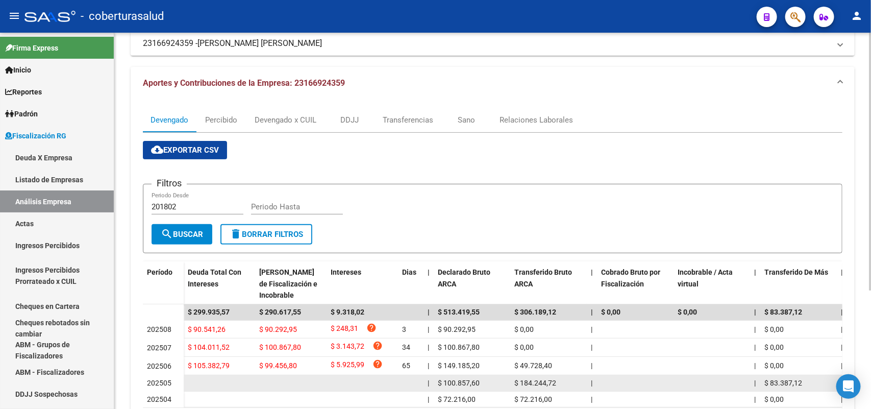
scroll to position [173, 0]
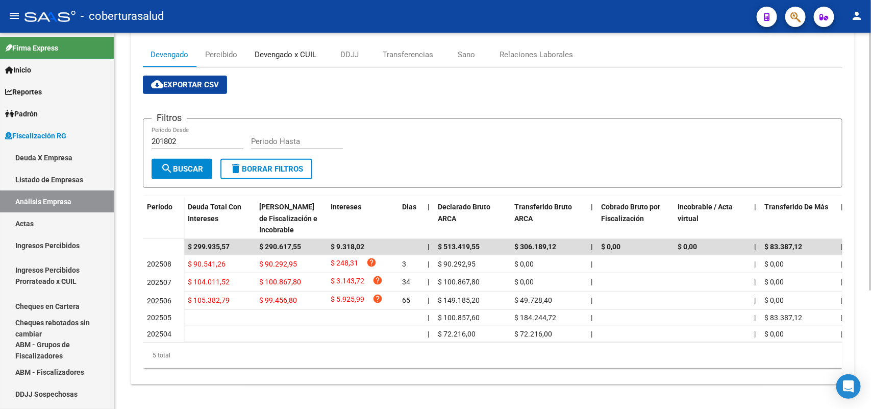
click at [291, 49] on div "Devengado x CUIL" at bounding box center [286, 54] width 62 height 11
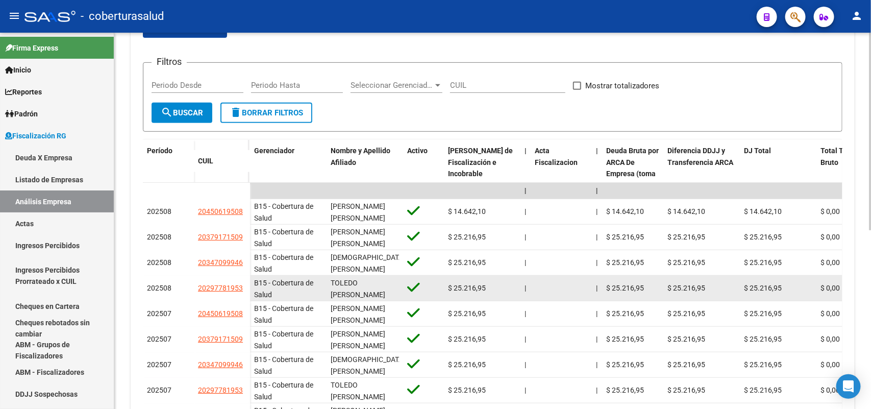
scroll to position [200, 0]
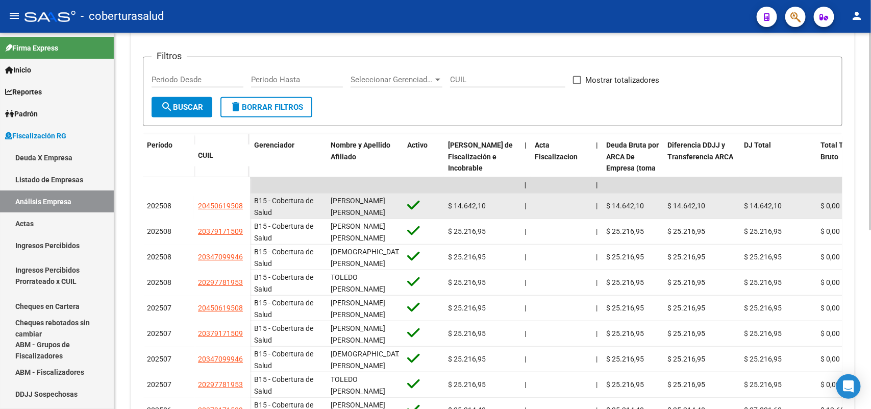
drag, startPoint x: 198, startPoint y: 233, endPoint x: 243, endPoint y: 232, distance: 44.9
click at [244, 212] on div "20450619508" at bounding box center [222, 206] width 48 height 12
copy span "20450619508"
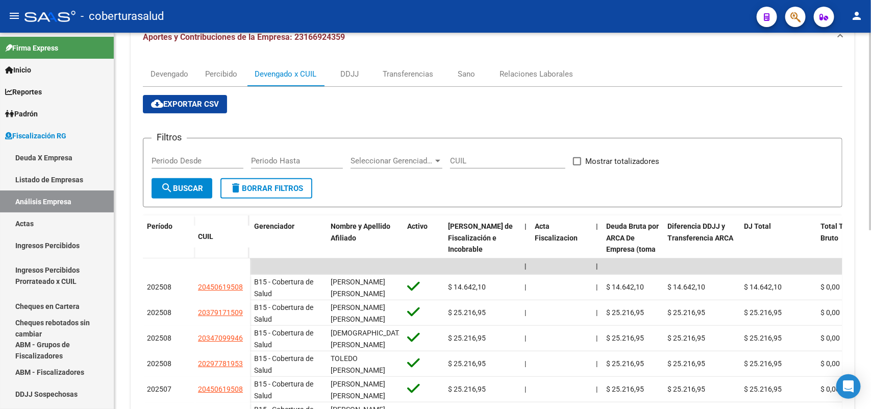
scroll to position [0, 0]
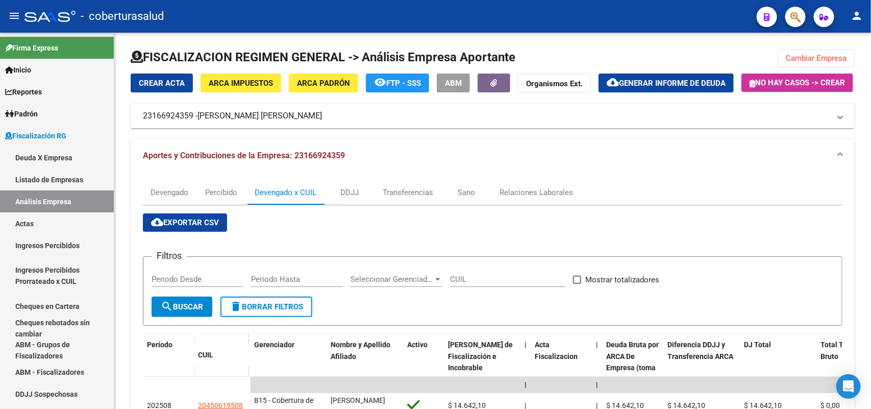
drag, startPoint x: 829, startPoint y: 64, endPoint x: 616, endPoint y: 6, distance: 220.6
click at [827, 62] on button "Cambiar Empresa" at bounding box center [816, 58] width 77 height 18
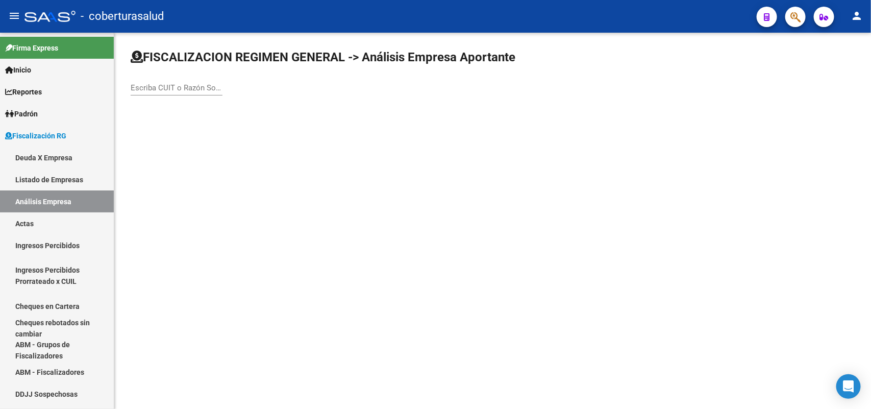
click at [170, 83] on input "Escriba CUIT o Razón Social para buscar" at bounding box center [177, 87] width 92 height 9
paste input "23218676774"
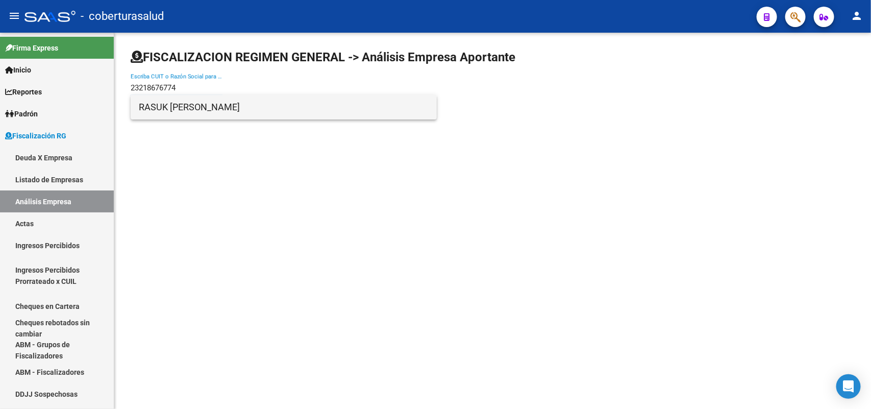
type input "23218676774"
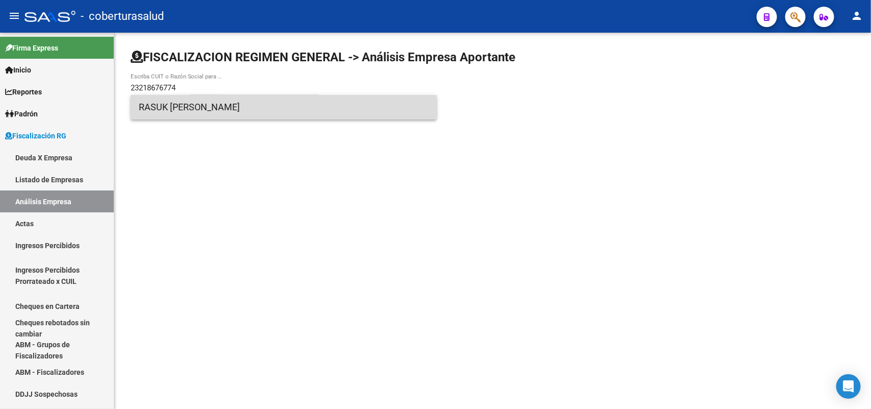
click at [184, 115] on span "RASUK CECILIA INES" at bounding box center [284, 107] width 290 height 25
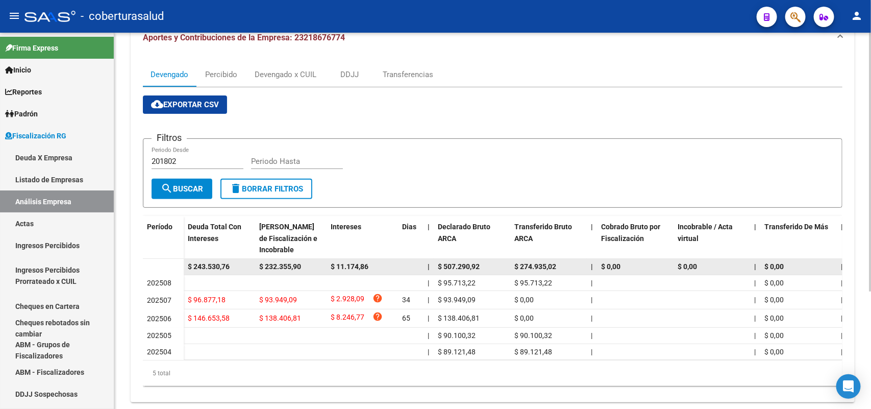
scroll to position [171, 0]
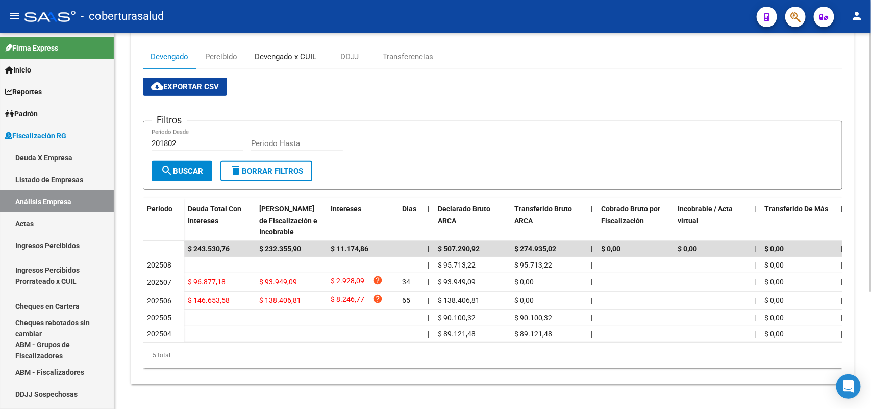
click at [269, 51] on div "Devengado x CUIL" at bounding box center [286, 56] width 62 height 11
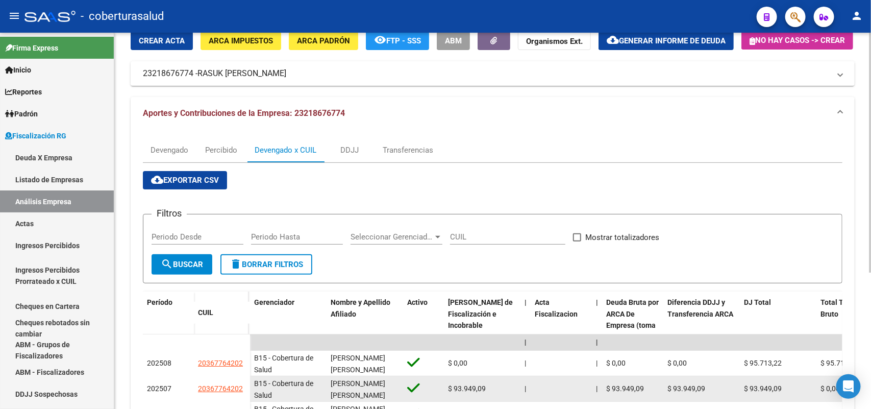
scroll to position [213, 0]
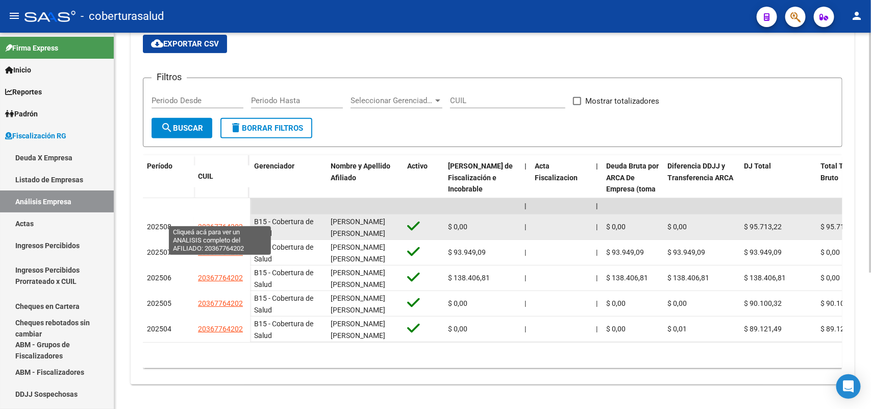
drag, startPoint x: 195, startPoint y: 220, endPoint x: 240, endPoint y: 221, distance: 45.4
click at [240, 221] on datatable-body-cell "20367764202" at bounding box center [222, 227] width 56 height 26
copy span "20367764202"
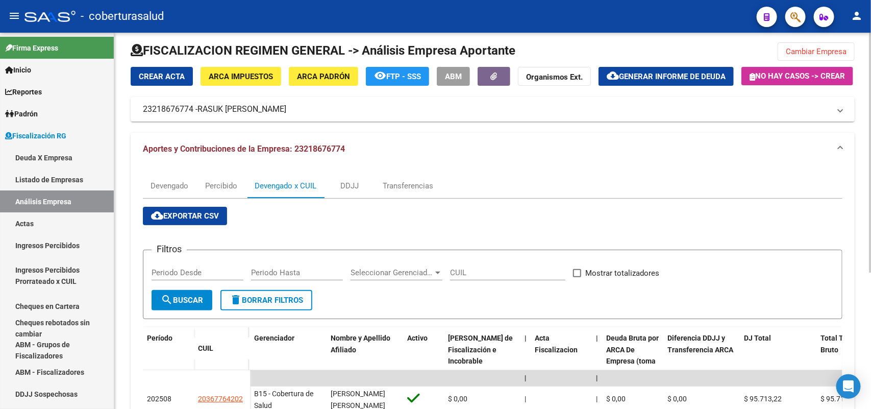
scroll to position [0, 0]
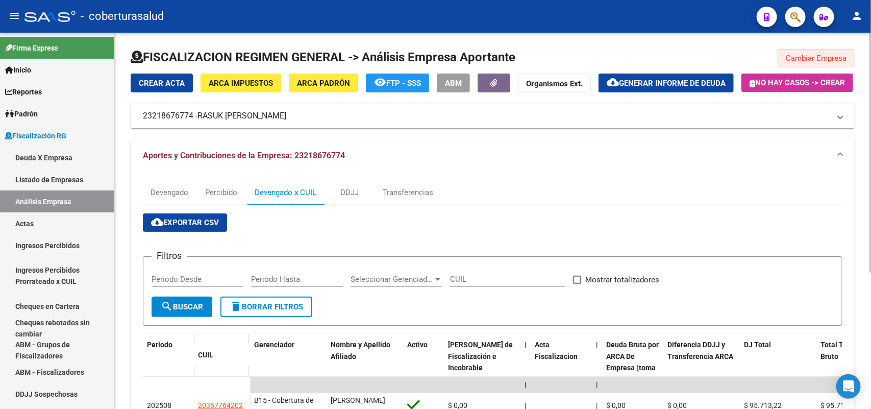
click at [808, 57] on span "Cambiar Empresa" at bounding box center [816, 58] width 61 height 9
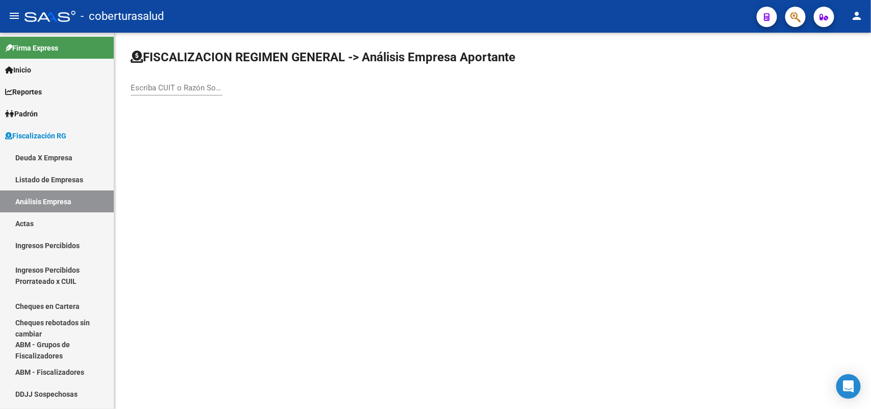
drag, startPoint x: 199, startPoint y: 78, endPoint x: 198, endPoint y: 84, distance: 6.2
click at [198, 84] on div "Escriba CUIT o Razón Social para buscar" at bounding box center [177, 85] width 92 height 22
paste input "23233100749"
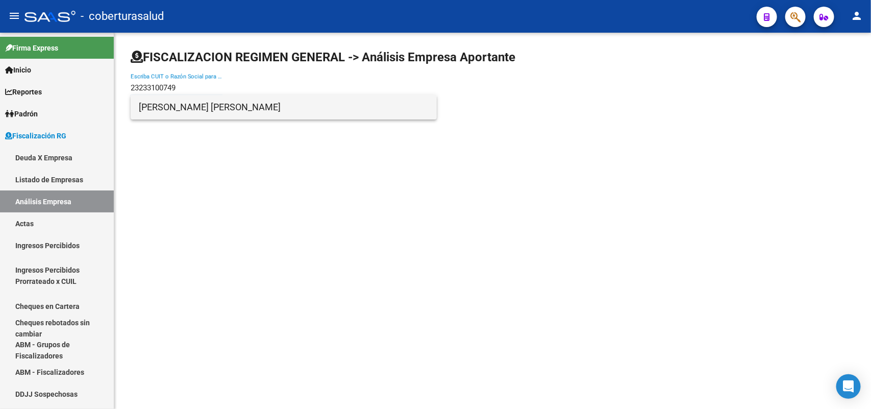
type input "23233100749"
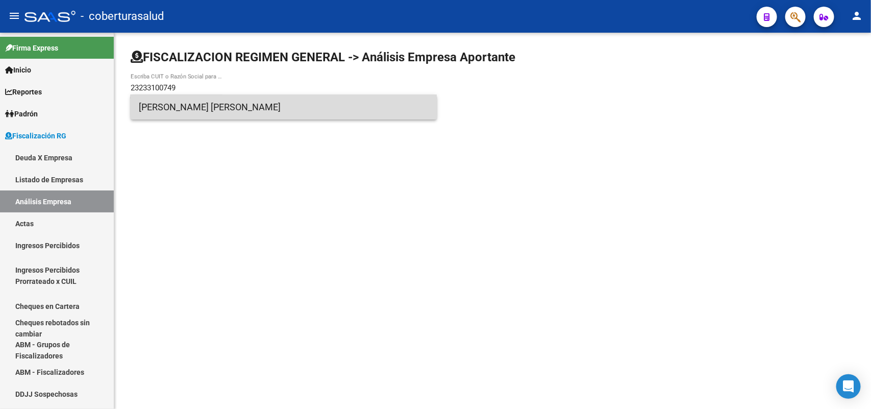
click at [168, 108] on span "MOYANO SERGIO ESTEBAN" at bounding box center [284, 107] width 290 height 25
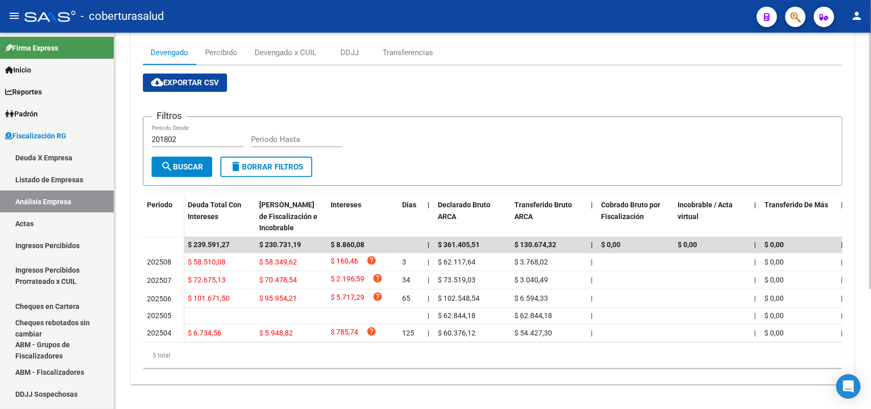
scroll to position [175, 0]
drag, startPoint x: 282, startPoint y: 42, endPoint x: 377, endPoint y: 85, distance: 104.2
click at [286, 47] on div "Devengado x CUIL" at bounding box center [286, 52] width 62 height 11
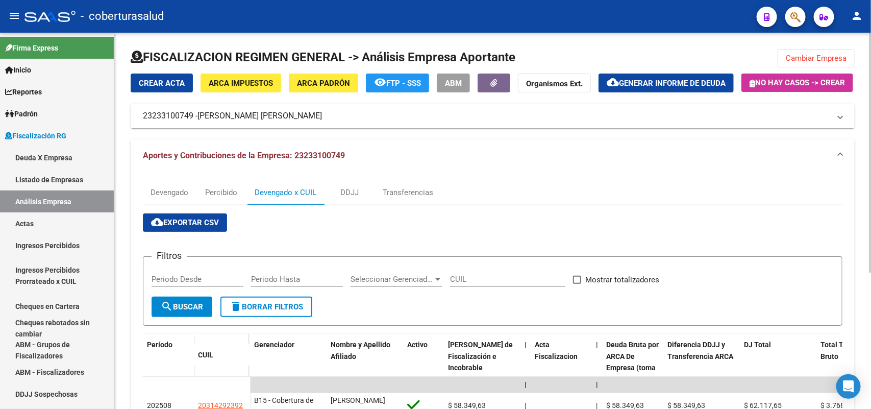
scroll to position [136, 0]
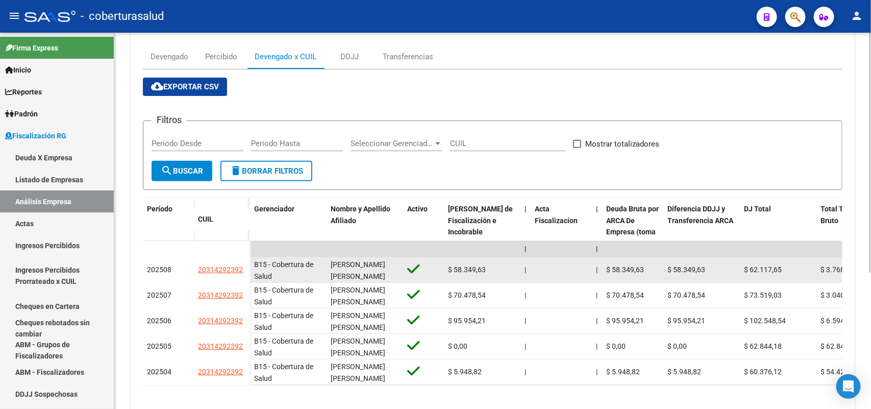
drag, startPoint x: 197, startPoint y: 294, endPoint x: 243, endPoint y: 295, distance: 46.5
click at [244, 283] on datatable-body-cell "20314292392" at bounding box center [222, 270] width 56 height 26
copy span "20314292392"
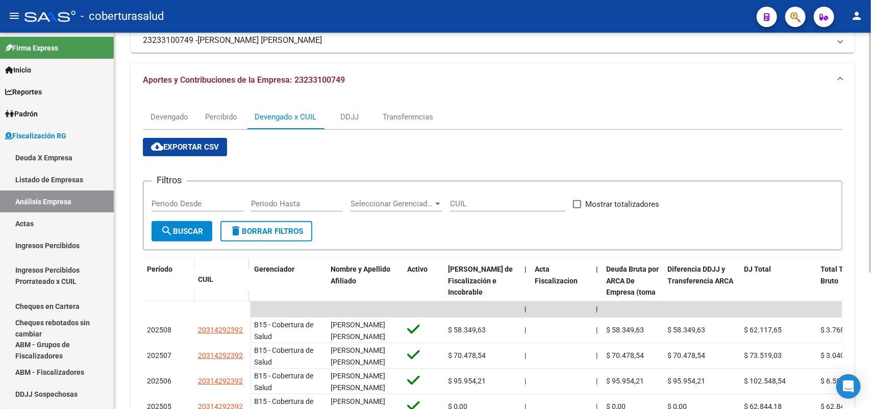
scroll to position [0, 0]
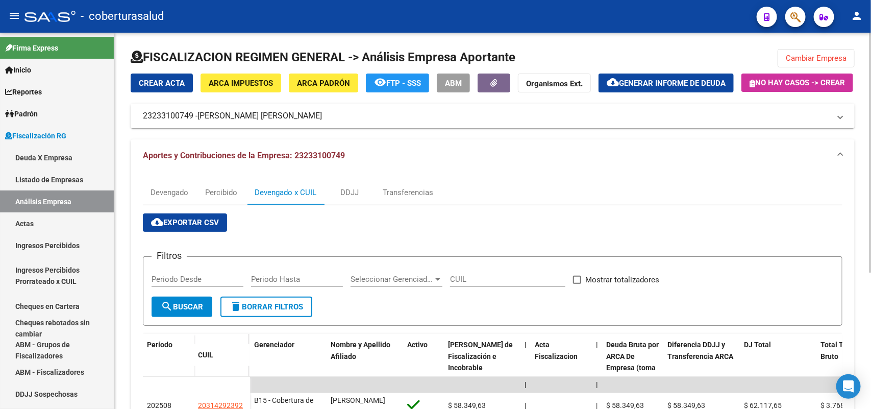
click at [795, 58] on span "Cambiar Empresa" at bounding box center [816, 58] width 61 height 9
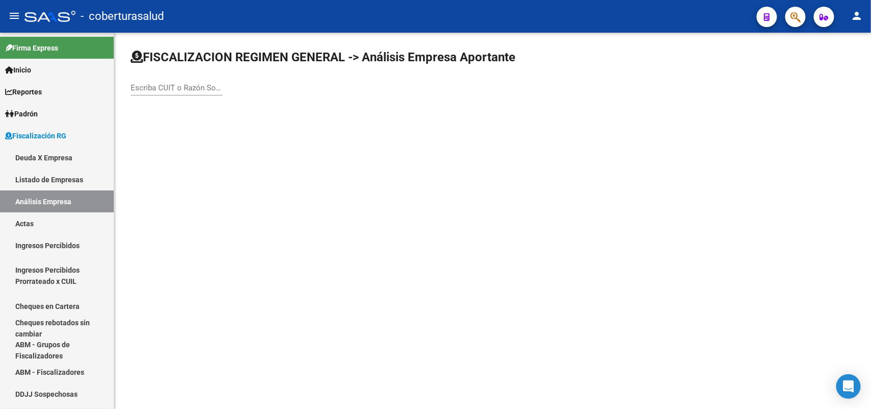
click at [182, 89] on input "Escriba CUIT o Razón Social para buscar" at bounding box center [177, 87] width 92 height 9
click at [160, 88] on input "Escriba CUIT o Razón Social para buscar" at bounding box center [177, 87] width 92 height 9
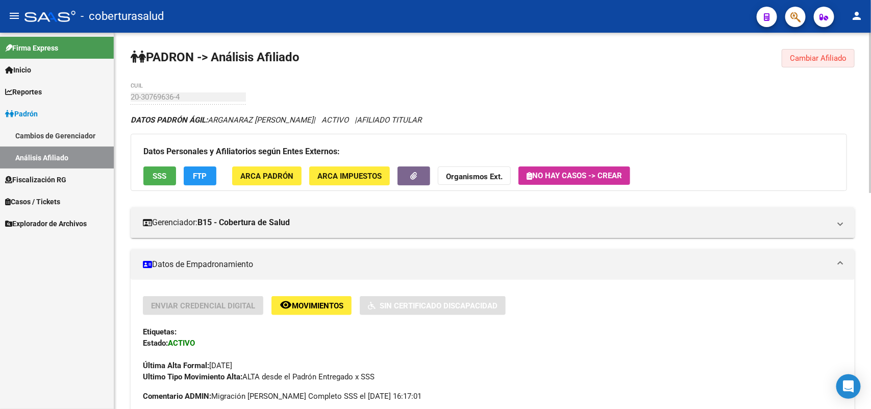
click at [848, 62] on button "Cambiar Afiliado" at bounding box center [818, 58] width 73 height 18
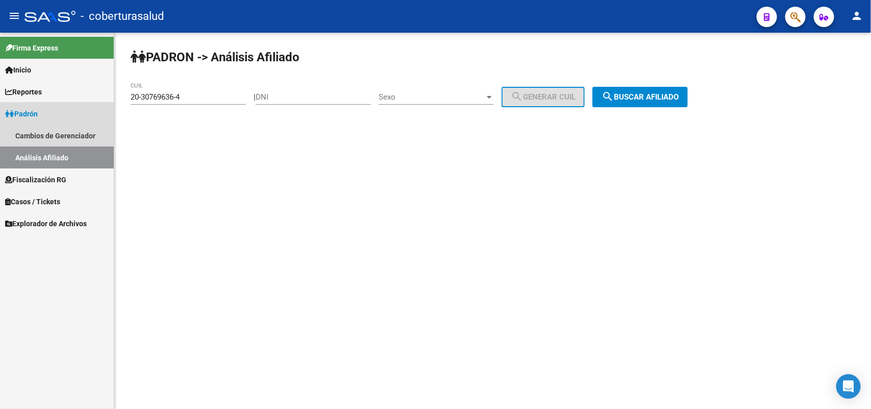
click at [22, 115] on span "Padrón" at bounding box center [21, 113] width 33 height 11
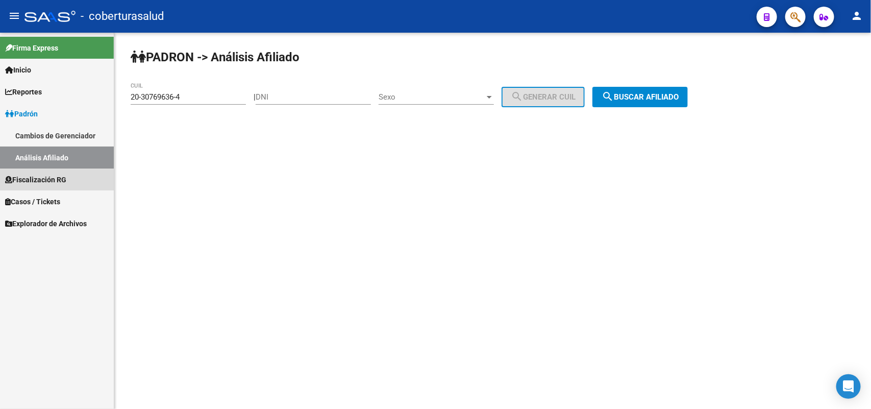
click at [23, 171] on link "Fiscalización RG" at bounding box center [57, 179] width 114 height 22
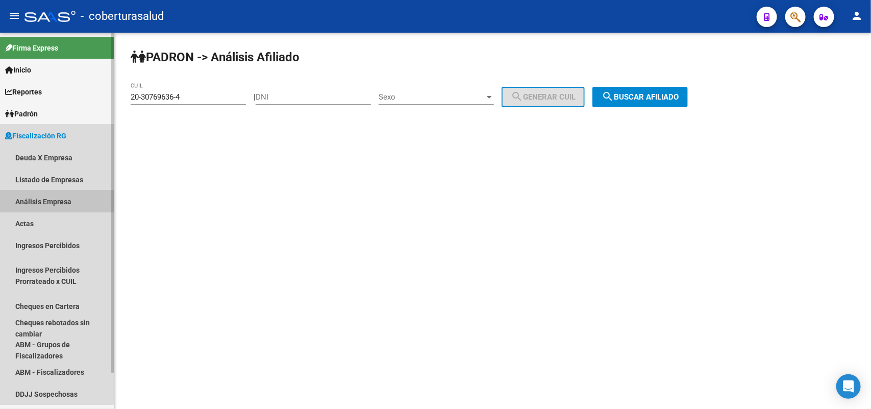
drag, startPoint x: 37, startPoint y: 197, endPoint x: 72, endPoint y: 167, distance: 45.7
click at [37, 197] on link "Análisis Empresa" at bounding box center [57, 201] width 114 height 22
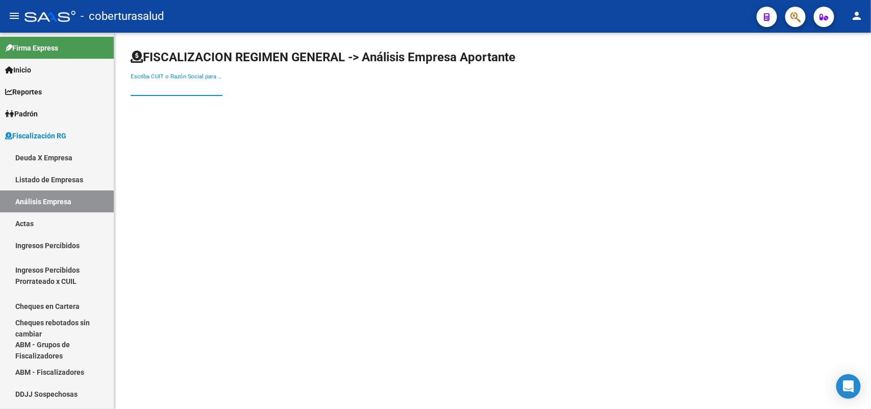
paste input "23270165869"
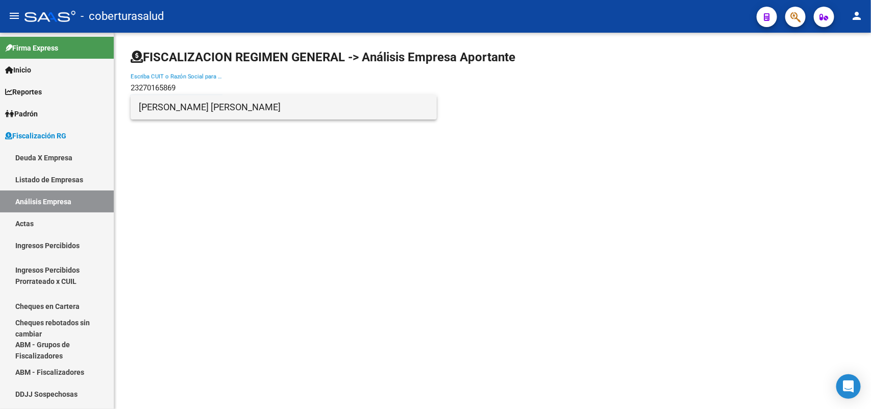
type input "23270165869"
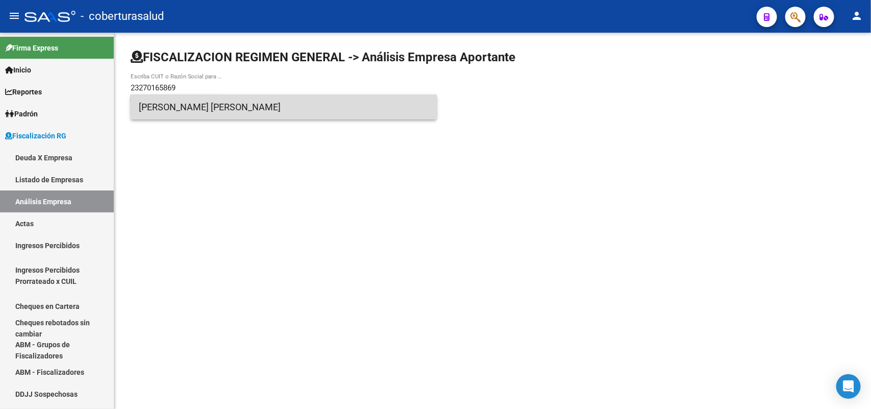
click at [174, 108] on span "ORTIZ VICTOR HUGO" at bounding box center [284, 107] width 290 height 25
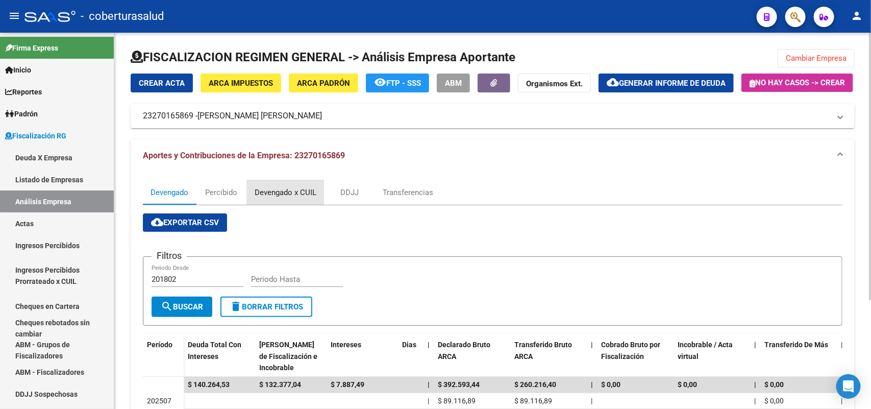
click at [272, 198] on div "Devengado x CUIL" at bounding box center [286, 192] width 62 height 11
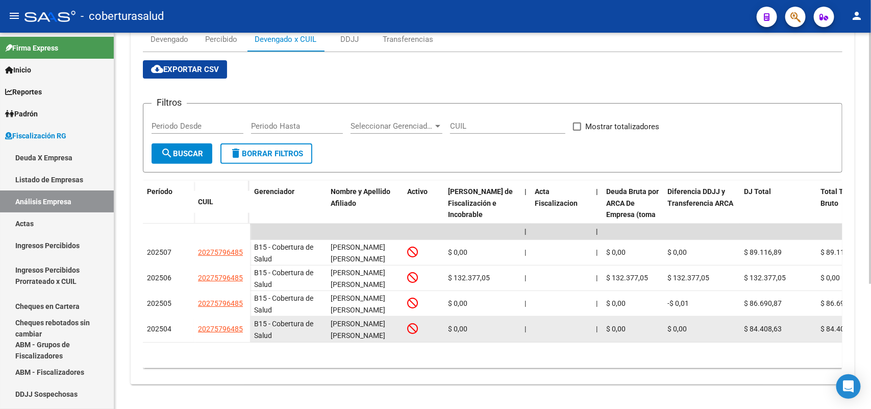
scroll to position [187, 0]
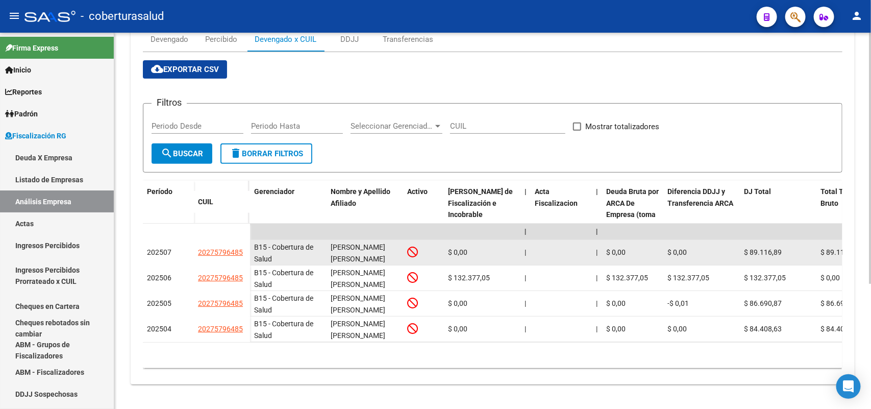
drag, startPoint x: 198, startPoint y: 238, endPoint x: 247, endPoint y: 244, distance: 48.8
click at [247, 244] on datatable-body-cell "20275796485" at bounding box center [222, 253] width 56 height 26
copy span "20275796485"
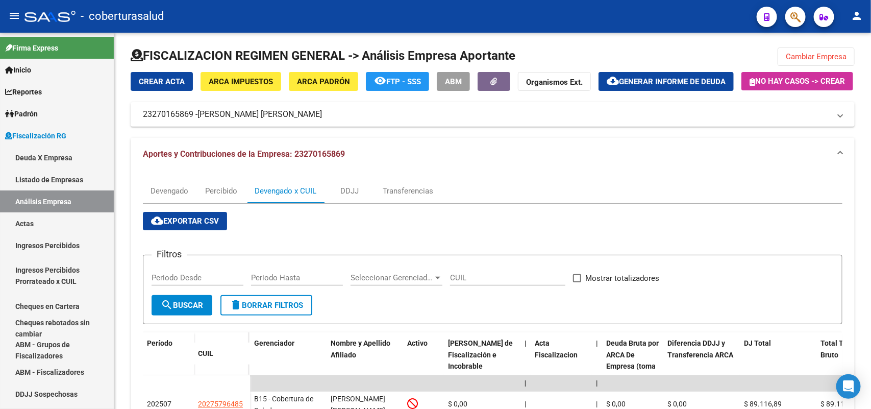
scroll to position [0, 0]
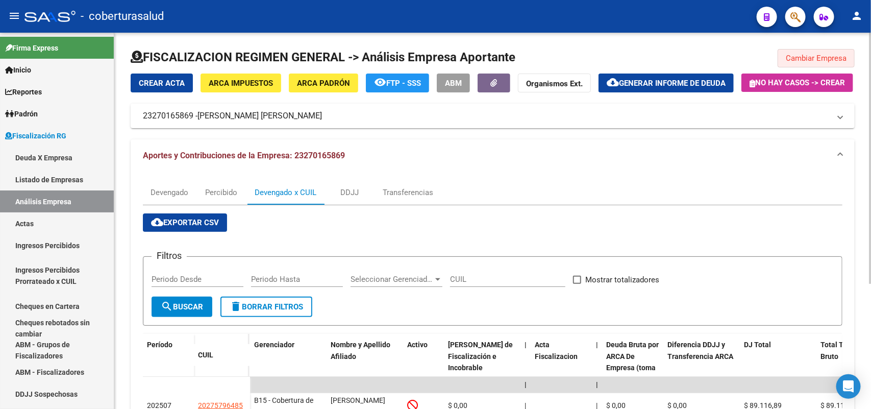
click at [799, 61] on span "Cambiar Empresa" at bounding box center [816, 58] width 61 height 9
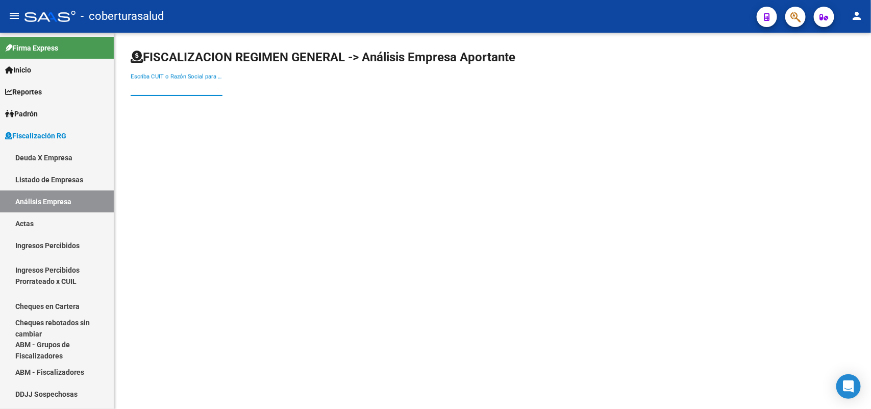
paste input "23295324074"
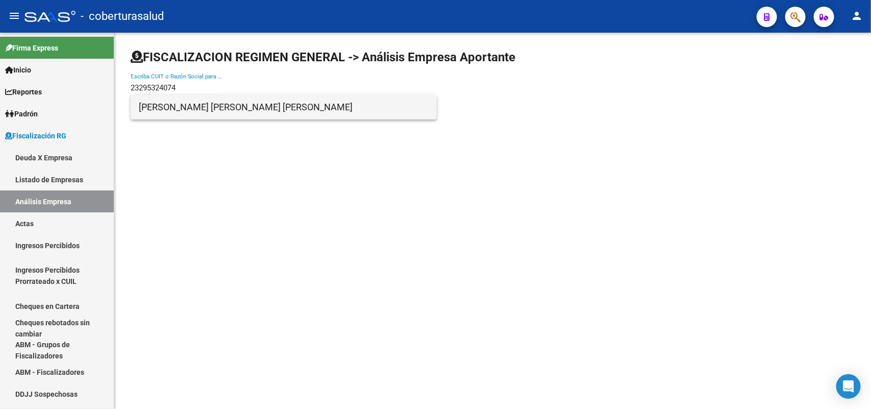
type input "23295324074"
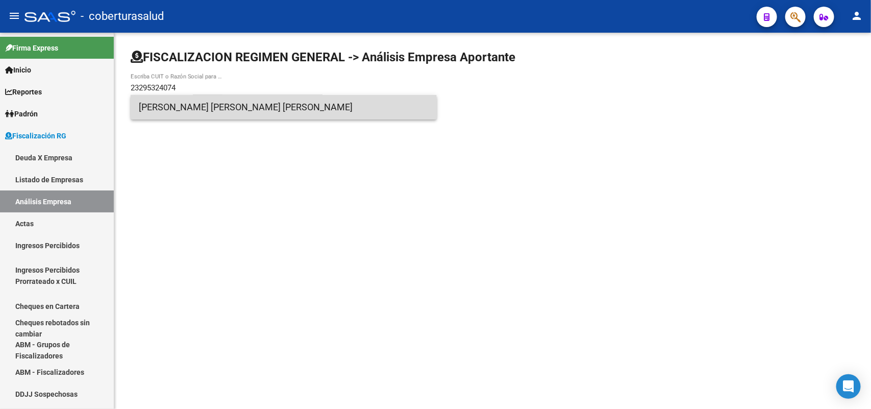
click at [187, 115] on span "SOSA MORENO MARIA PRISCILLA" at bounding box center [284, 107] width 290 height 25
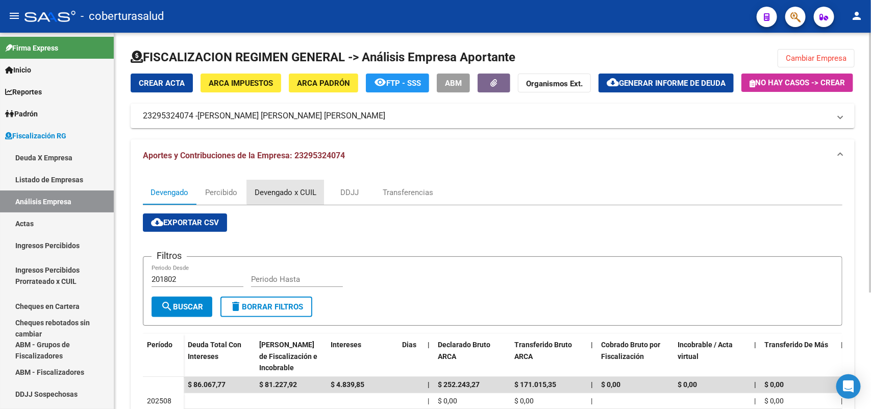
drag, startPoint x: 287, startPoint y: 215, endPoint x: 286, endPoint y: 226, distance: 11.2
click at [287, 198] on div "Devengado x CUIL" at bounding box center [286, 192] width 62 height 11
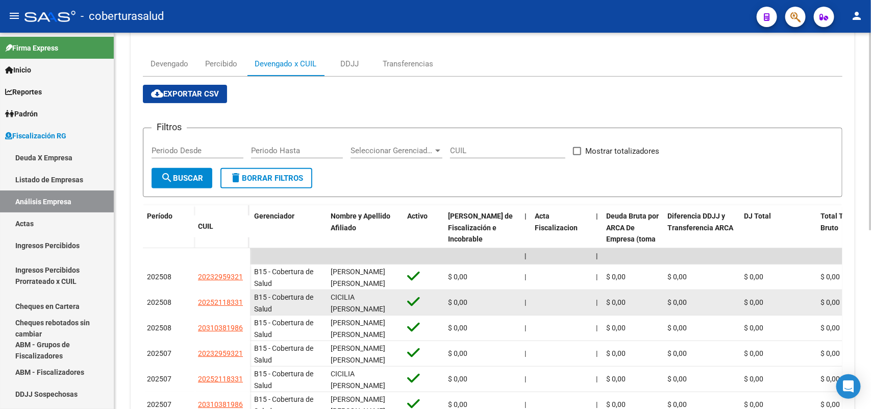
scroll to position [136, 0]
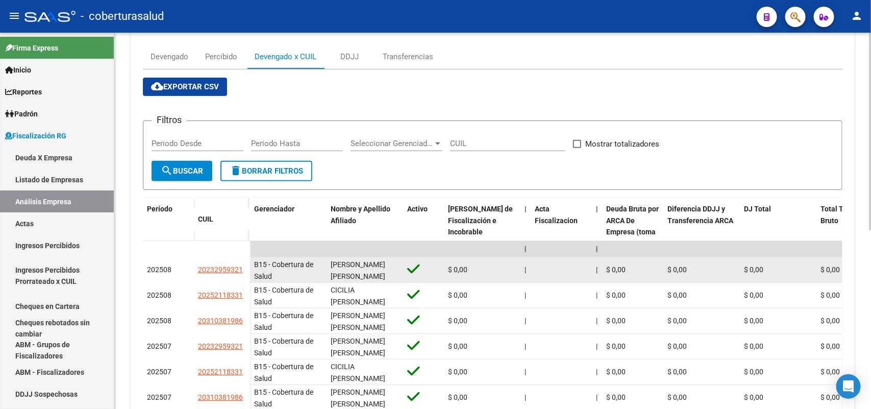
drag, startPoint x: 198, startPoint y: 294, endPoint x: 224, endPoint y: 296, distance: 26.2
click at [244, 283] on datatable-body-cell "20232959321" at bounding box center [222, 270] width 56 height 26
